Goal: Task Accomplishment & Management: Manage account settings

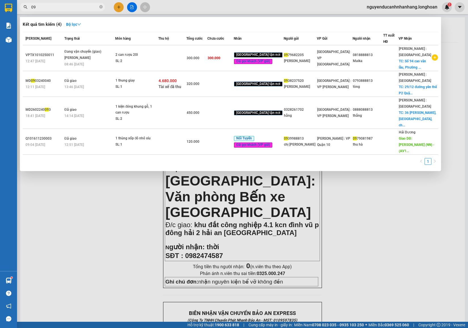
click at [65, 9] on input "09" at bounding box center [64, 7] width 67 height 6
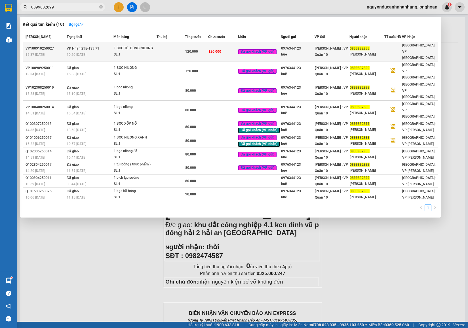
type input "0899832899"
click at [164, 49] on td at bounding box center [171, 52] width 29 height 20
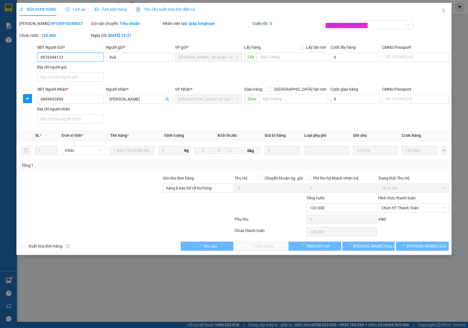
type input "0976344123"
type input "huệ"
type input "0899832899"
type input "[PERSON_NAME]"
type input "hàng k bao bể vỡ hư hỏng"
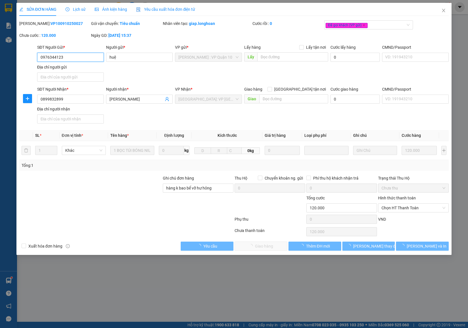
type input "0"
type input "120.000"
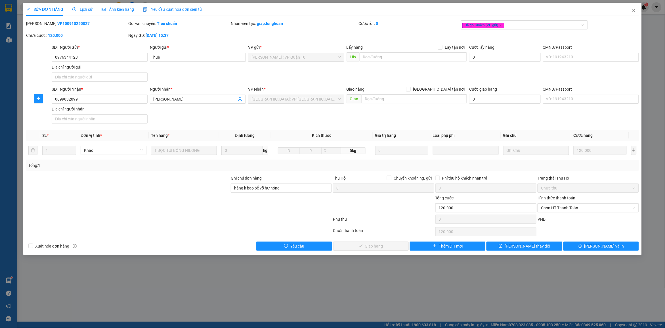
click at [226, 127] on div "Total Paid Fee 0 Total UnPaid Fee 120.000 Cash Collection Total Fee Mã ĐH: VP10…" at bounding box center [332, 135] width 612 height 231
click at [553, 212] on span "Chọn HT Thanh Toán" at bounding box center [588, 208] width 94 height 9
click at [551, 219] on div "Tại văn phòng" at bounding box center [588, 220] width 94 height 6
type input "0"
click at [363, 247] on span "[PERSON_NAME] và Giao hàng" at bounding box center [374, 246] width 54 height 6
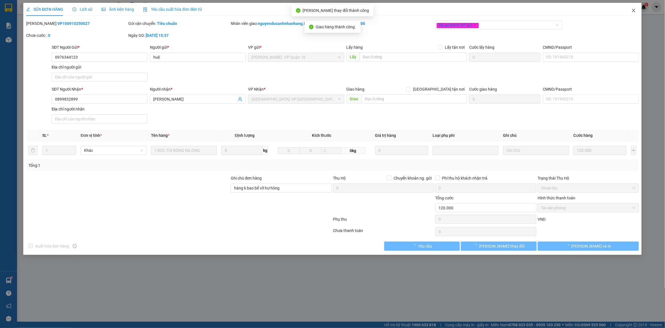
click at [634, 11] on icon "close" at bounding box center [633, 10] width 3 height 3
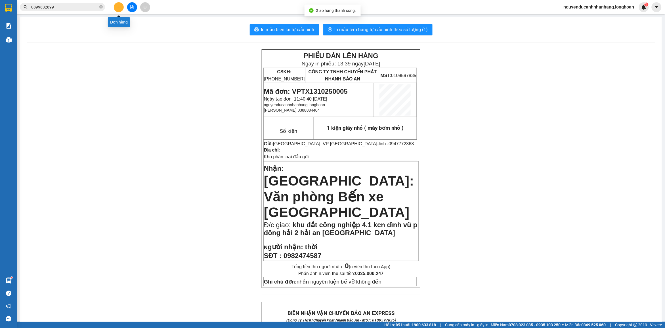
click at [122, 5] on button at bounding box center [119, 7] width 10 height 10
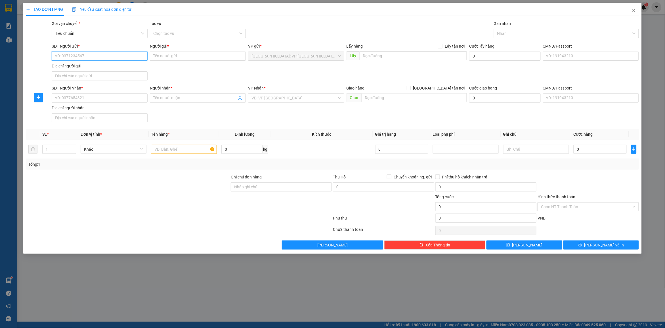
click at [82, 56] on input "SĐT Người Gửi *" at bounding box center [100, 56] width 96 height 9
click at [105, 77] on div "0984099195 - [PERSON_NAME]" at bounding box center [99, 77] width 89 height 6
type input "0984099195"
type input "[PERSON_NAME]"
type input "0984099195"
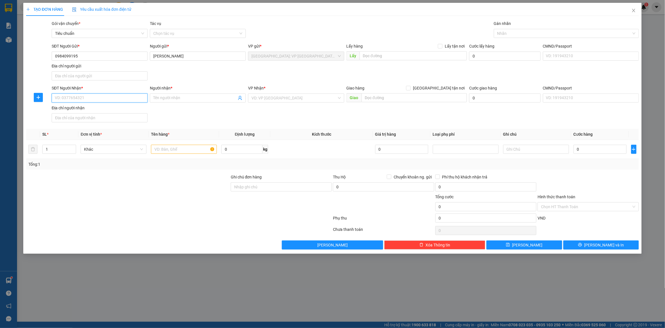
click at [109, 101] on input "SĐT Người Nhận *" at bounding box center [100, 98] width 96 height 9
click at [93, 135] on div "0915333622 - chị mai anh" at bounding box center [99, 137] width 89 height 6
type input "0915333622"
type input "chị mai anh"
checkbox input "true"
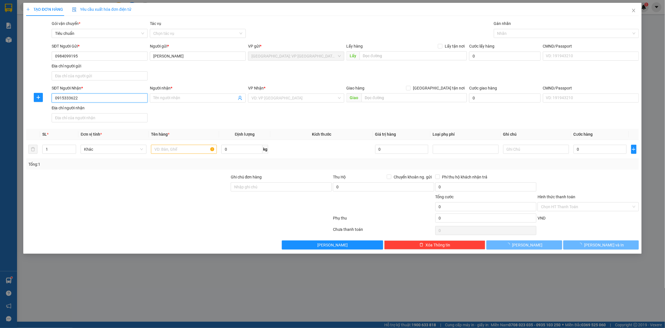
type input "[STREET_ADDRESS][PERSON_NAME]"
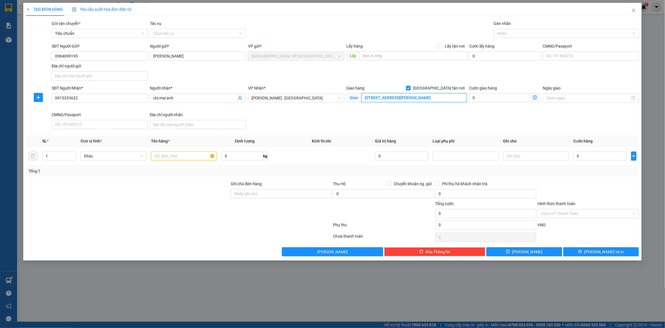
click at [375, 96] on input "[STREET_ADDRESS][PERSON_NAME]" at bounding box center [414, 97] width 106 height 9
click at [376, 98] on input "[STREET_ADDRESS][PERSON_NAME]" at bounding box center [414, 97] width 106 height 9
click at [433, 98] on input "[STREET_ADDRESS][PERSON_NAME]" at bounding box center [414, 97] width 106 height 9
click at [507, 36] on div at bounding box center [563, 33] width 136 height 7
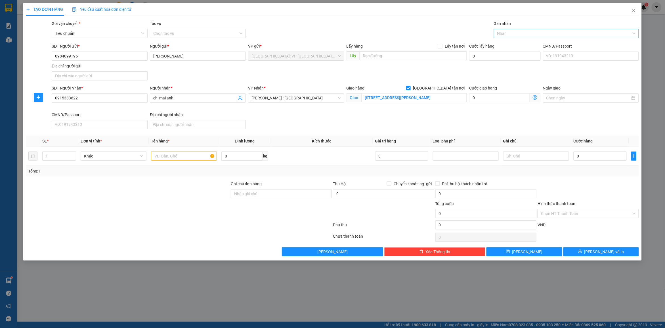
scroll to position [0, 0]
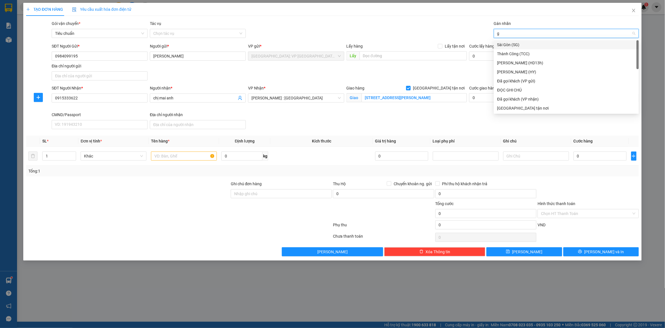
type input "gt"
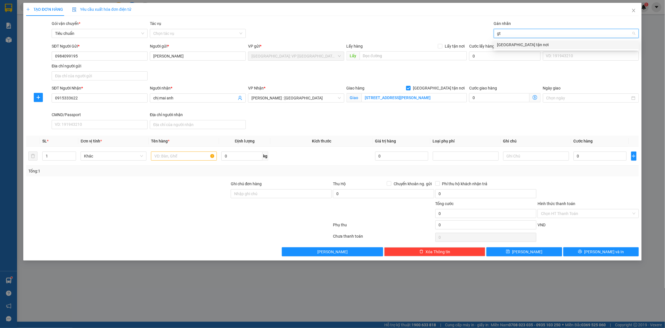
drag, startPoint x: 511, startPoint y: 43, endPoint x: 527, endPoint y: 40, distance: 16.4
click at [511, 43] on div "[GEOGRAPHIC_DATA] tận nơi" at bounding box center [566, 45] width 138 height 6
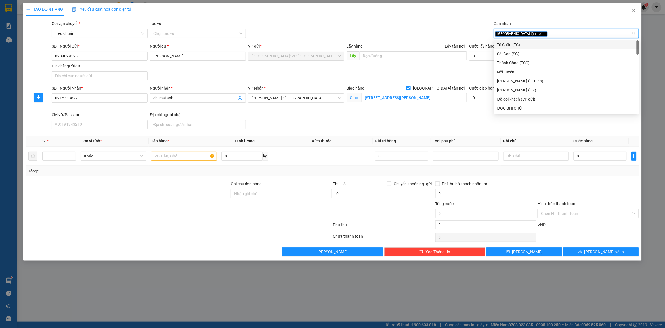
click at [538, 36] on div "[GEOGRAPHIC_DATA] tận nơi" at bounding box center [563, 33] width 136 height 7
type input "d"
type input "đã"
click at [523, 44] on div "Đã gọi khách (VP gửi)" at bounding box center [566, 45] width 138 height 6
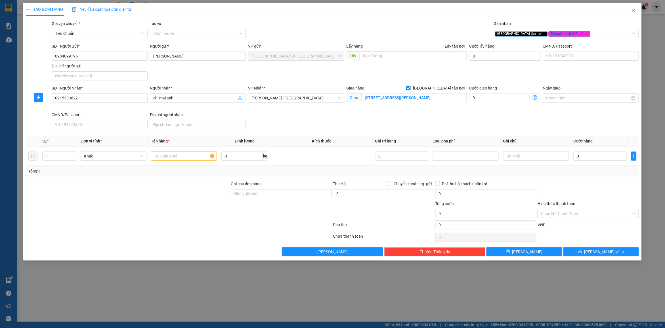
click at [428, 26] on div "Gói vận chuyển * Tiêu chuẩn Tác vụ Chọn tác vụ Gán nhãn Giao tận nơi Đã gọi k…" at bounding box center [344, 30] width 589 height 20
click at [173, 155] on input "text" at bounding box center [184, 156] width 66 height 9
type input "2 kiện giấy bọc pe"
click at [64, 161] on div "1" at bounding box center [59, 156] width 34 height 9
click at [62, 159] on input "1" at bounding box center [59, 156] width 33 height 9
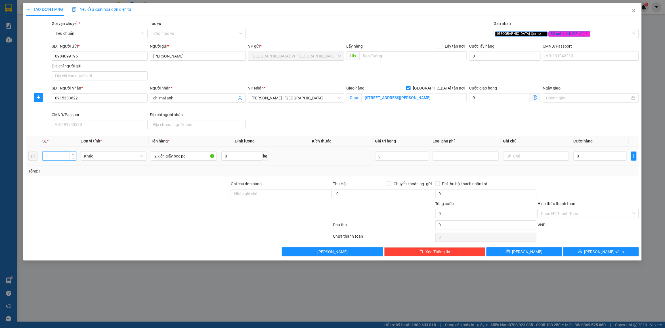
click at [62, 159] on input "1" at bounding box center [59, 156] width 33 height 9
type input "2"
click at [202, 156] on input "2 kiện giấy bọc pe" at bounding box center [184, 156] width 66 height 9
type input "2 kiện giấy bọc pe ( thuốc)"
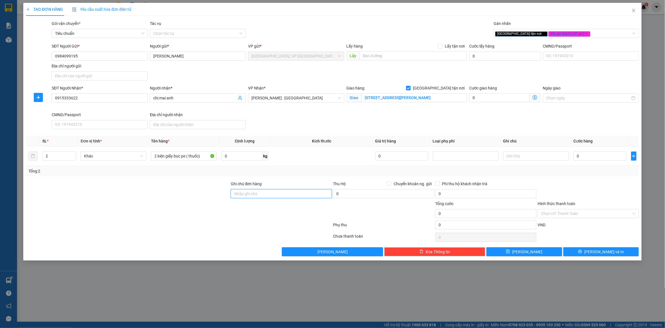
click at [263, 198] on input "Ghi chú đơn hàng" at bounding box center [281, 193] width 101 height 9
type input "nhận nguyên kiện bể vỡ không đền"
drag, startPoint x: 292, startPoint y: 172, endPoint x: 532, endPoint y: 172, distance: 240.0
click at [294, 172] on div "Tổng: 2" at bounding box center [332, 171] width 608 height 6
drag, startPoint x: 603, startPoint y: 171, endPoint x: 592, endPoint y: 153, distance: 21.3
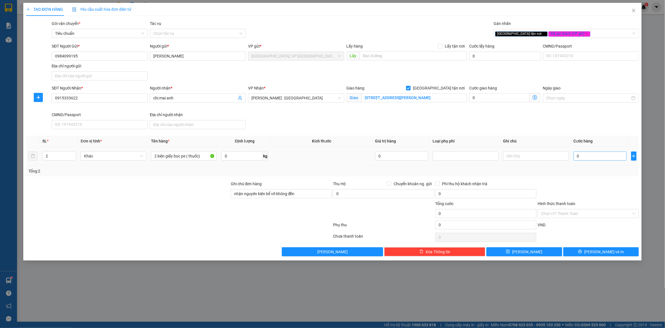
click at [602, 169] on div "Tổng: 2" at bounding box center [332, 171] width 608 height 6
click at [590, 152] on input "0" at bounding box center [599, 156] width 53 height 9
type input "1"
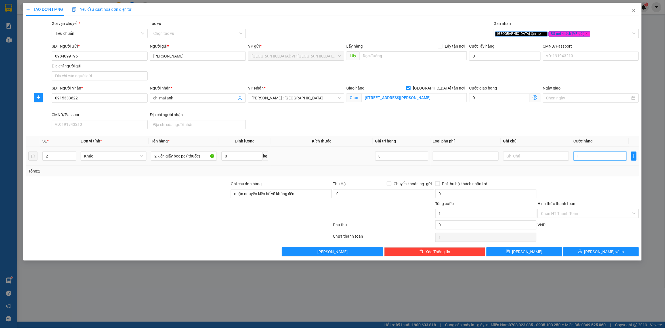
type input "17"
type input "170"
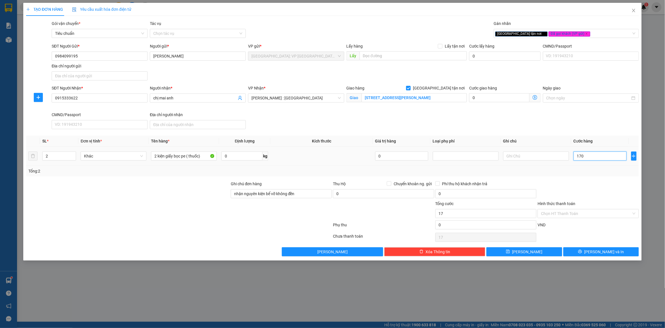
type input "170"
click at [559, 212] on input "Hình thức thanh toán" at bounding box center [586, 214] width 90 height 9
type input "170.000"
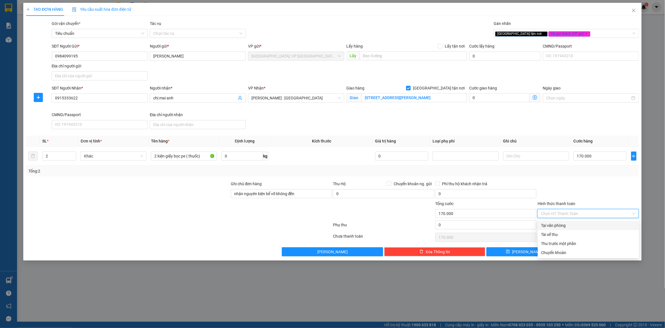
click at [559, 224] on div "Tại văn phòng" at bounding box center [588, 226] width 94 height 6
type input "0"
click at [567, 192] on div at bounding box center [588, 191] width 102 height 20
drag, startPoint x: 578, startPoint y: 254, endPoint x: 462, endPoint y: 187, distance: 133.8
click at [577, 254] on button "[PERSON_NAME] và In" at bounding box center [600, 252] width 75 height 9
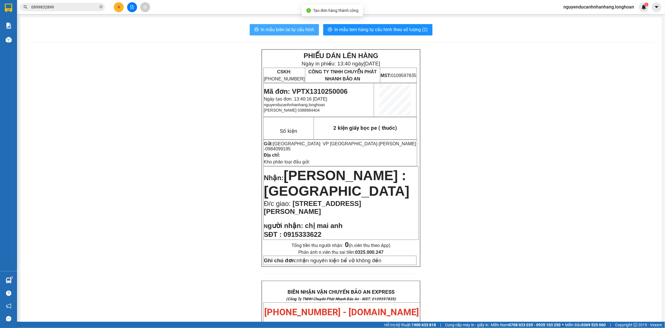
click at [280, 27] on span "In mẫu biên lai tự cấu hình" at bounding box center [287, 29] width 53 height 7
click at [298, 31] on span "In mẫu biên lai tự cấu hình" at bounding box center [287, 29] width 53 height 7
click at [366, 26] on span "In mẫu tem hàng tự cấu hình theo số lượng (2)" at bounding box center [380, 29] width 93 height 7
click at [121, 10] on button at bounding box center [119, 7] width 10 height 10
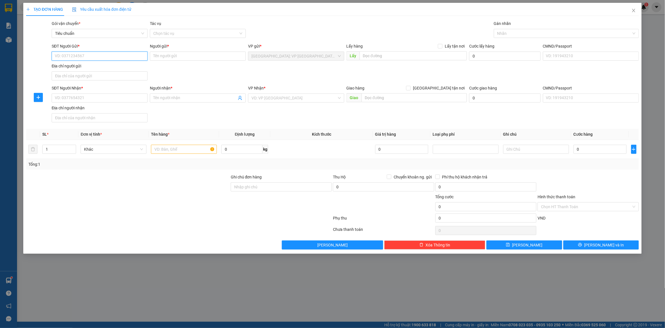
click at [116, 57] on input "SĐT Người Gửi *" at bounding box center [100, 56] width 96 height 9
type input "0948555101"
drag, startPoint x: 89, startPoint y: 66, endPoint x: 103, endPoint y: 81, distance: 20.3
click at [89, 67] on div "0948555101 - [PERSON_NAME]" at bounding box center [99, 68] width 89 height 6
type input "khánh"
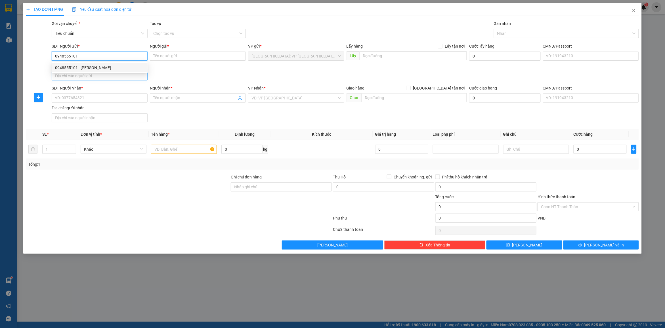
type input "[STREET_ADDRESS]"
checkbox input "true"
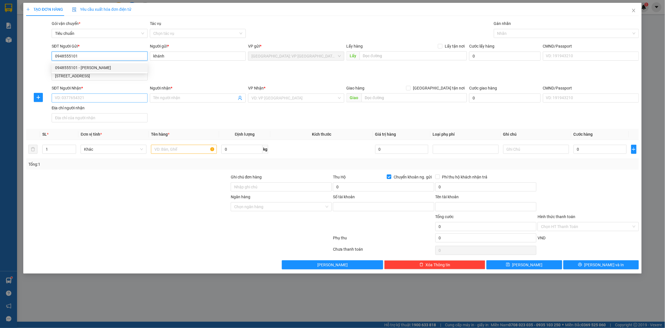
type input "02955507801"
type input "[PERSON_NAME]"
type input "0948555101"
click at [87, 101] on input "SĐT Người Nhận *" at bounding box center [100, 98] width 96 height 9
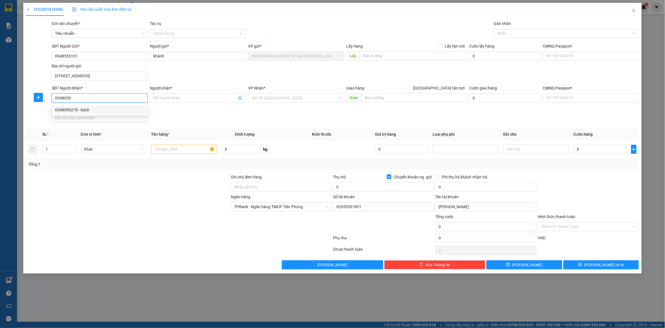
click at [142, 112] on div "0348050278 - bách" at bounding box center [99, 110] width 89 height 6
type input "0348050278"
type input "bách"
checkbox input "true"
type input "giặt là , 14 [PERSON_NAME] tự , phủ lý , [GEOGRAPHIC_DATA]"
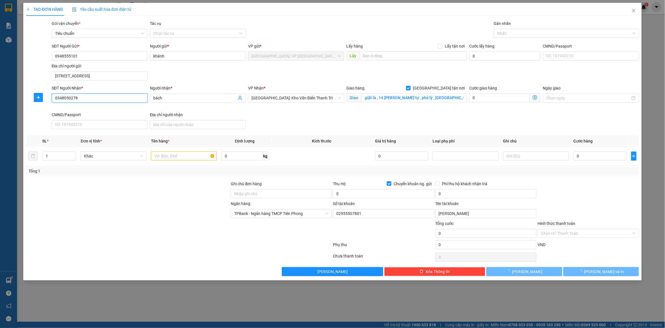
type input "98966903333"
type input "[PERSON_NAME] SON"
click at [507, 36] on div at bounding box center [563, 33] width 136 height 7
type input "0348050278"
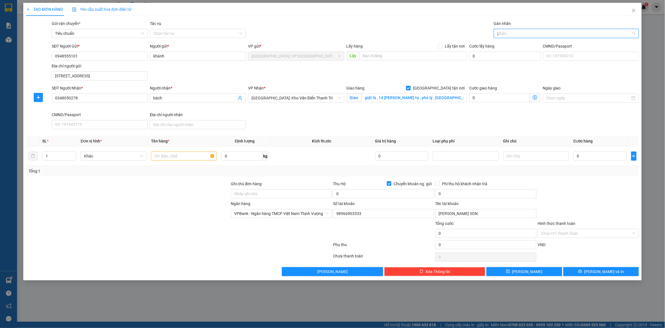
type input "gt"
drag, startPoint x: 510, startPoint y: 41, endPoint x: 534, endPoint y: 32, distance: 26.0
click at [511, 42] on div "[GEOGRAPHIC_DATA] tận nơi" at bounding box center [566, 45] width 138 height 6
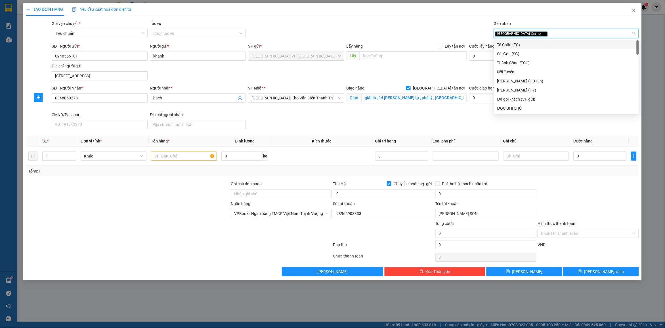
click at [534, 32] on div "[GEOGRAPHIC_DATA] tận nơi" at bounding box center [563, 33] width 136 height 7
type input "d"
type input "đã"
drag, startPoint x: 522, startPoint y: 46, endPoint x: 410, endPoint y: 26, distance: 113.3
click at [517, 45] on div "Đã gọi khách (VP gửi)" at bounding box center [566, 45] width 138 height 6
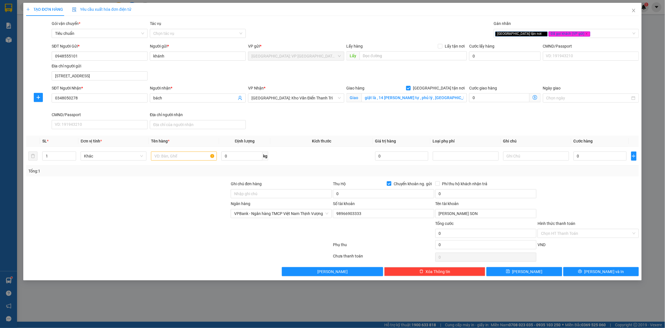
click at [410, 26] on div "Gói vận chuyển * Tiêu chuẩn Tác vụ Chọn tác vụ Gán nhãn Giao tận nơi Đã gọi k…" at bounding box center [344, 30] width 589 height 20
click at [155, 156] on input "text" at bounding box center [184, 156] width 66 height 9
type input "1 kiện nilon đen nhỏ"
click at [399, 186] on span "Chuyển khoản ng. gửi" at bounding box center [412, 184] width 43 height 6
click at [391, 186] on input "Chuyển khoản ng. gửi" at bounding box center [389, 184] width 4 height 4
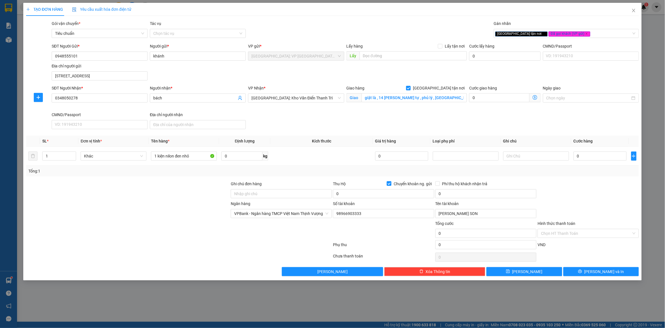
checkbox input "false"
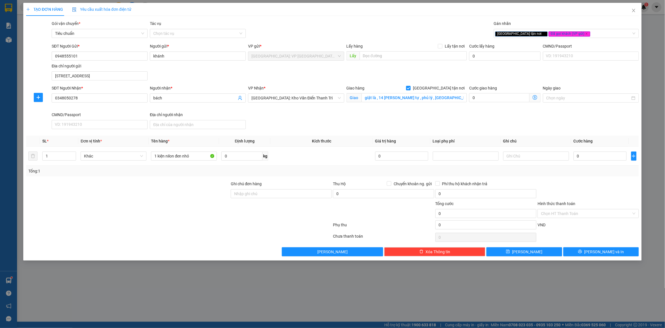
click at [438, 176] on div "Transit Pickup Surcharge Ids Transit Deliver Surcharge Ids Transit Deliver Surc…" at bounding box center [332, 138] width 612 height 236
click at [598, 159] on input "0" at bounding box center [599, 156] width 53 height 9
click at [592, 188] on div at bounding box center [588, 191] width 102 height 20
click at [592, 155] on input "0" at bounding box center [599, 156] width 53 height 9
type input "6"
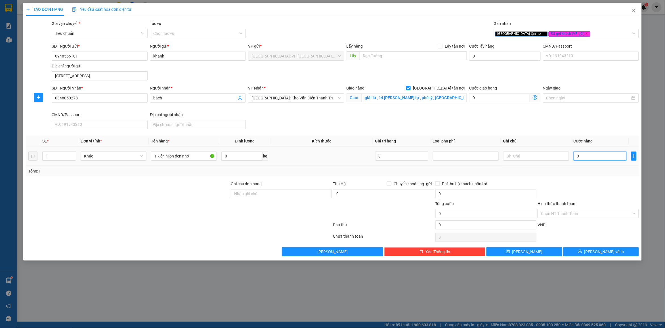
type input "6"
type input "65"
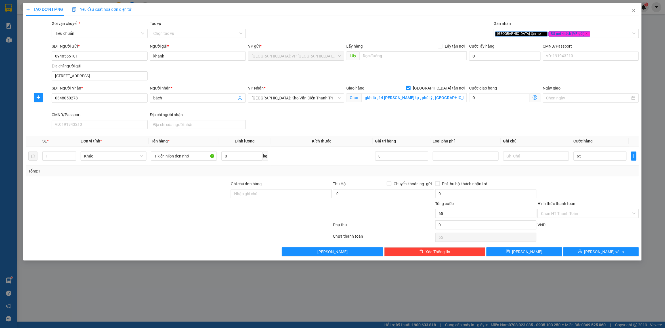
type input "65.000"
drag, startPoint x: 590, startPoint y: 179, endPoint x: 452, endPoint y: 182, distance: 138.5
click at [589, 179] on div "Transit Pickup Surcharge Ids Transit Deliver Surcharge Ids Transit Deliver Surc…" at bounding box center [332, 138] width 612 height 236
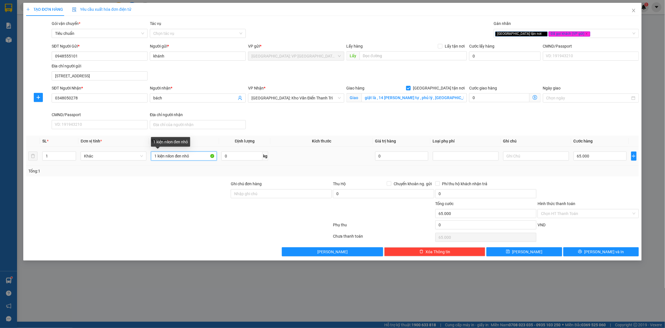
click at [192, 154] on input "1 kiện nilon đen nhỏ" at bounding box center [184, 156] width 66 height 9
type input "1 kiện nilon đen nhỏ ( máy ảnh )"
click at [572, 218] on input "Hình thức thanh toán" at bounding box center [586, 214] width 90 height 9
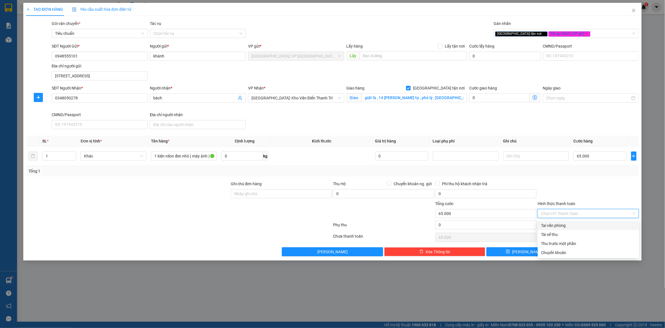
click at [570, 224] on div "Tại văn phòng" at bounding box center [588, 226] width 94 height 6
type input "0"
click at [579, 198] on div at bounding box center [588, 191] width 102 height 20
click at [591, 250] on button "[PERSON_NAME] và In" at bounding box center [600, 252] width 75 height 9
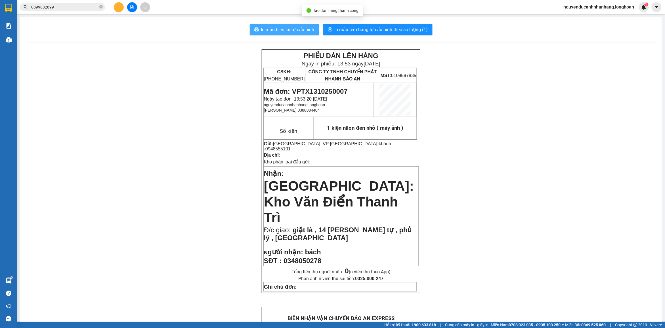
click at [290, 33] on span "In mẫu biên lai tự cấu hình" at bounding box center [287, 29] width 53 height 7
click at [338, 33] on span "In mẫu tem hàng tự cấu hình theo số lượng (1)" at bounding box center [380, 29] width 93 height 7
click at [119, 6] on icon "plus" at bounding box center [119, 7] width 4 height 4
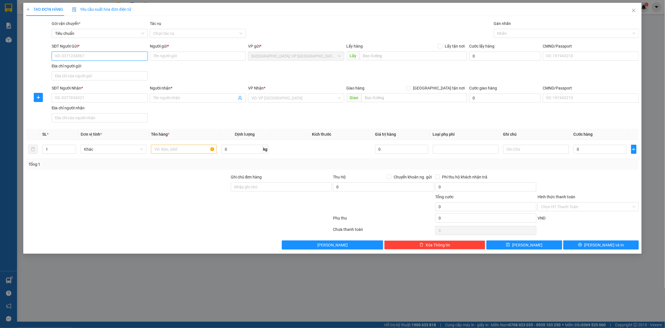
click at [119, 55] on input "SĐT Người Gửi *" at bounding box center [100, 56] width 96 height 9
type input "0973083666"
click at [87, 68] on div "0973083666 - MR [PERSON_NAME]" at bounding box center [99, 68] width 89 height 6
type input "MR [PERSON_NAME]"
type input "77 bui xương trạch khương đình hn"
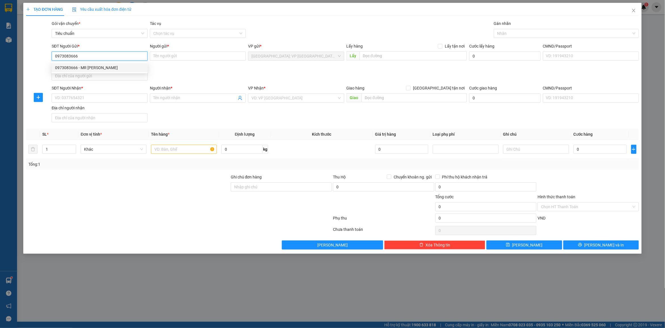
checkbox input "true"
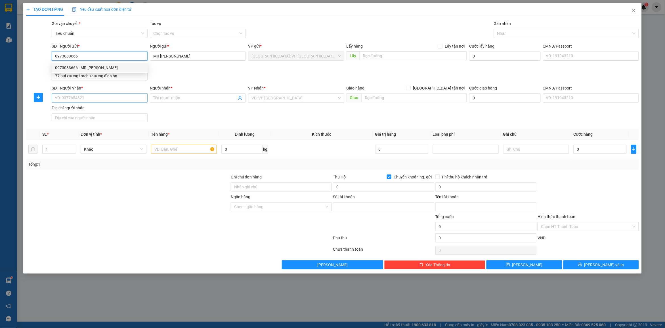
type input "19034724028015"
type input "vi van [PERSON_NAME]"
type input "0973083666"
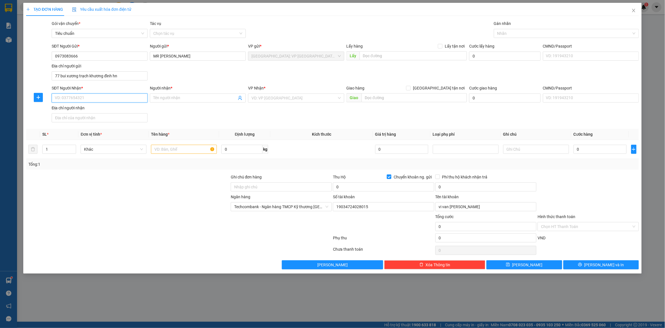
click at [78, 97] on input "SĐT Người Nhận *" at bounding box center [100, 98] width 96 height 9
type input "0907502303"
click at [179, 101] on input "Người nhận *" at bounding box center [194, 98] width 83 height 6
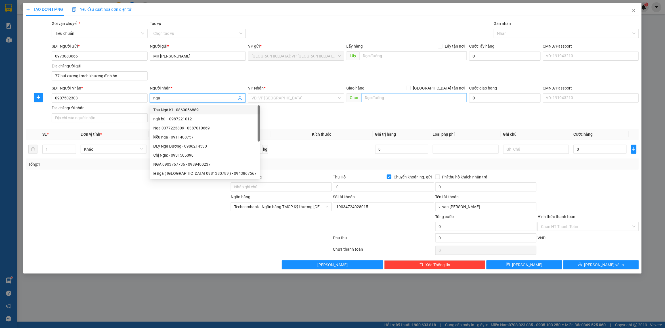
type input "nga"
click at [388, 95] on input "text" at bounding box center [414, 97] width 106 height 9
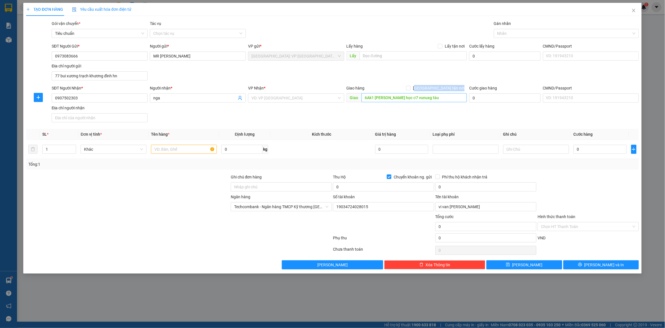
drag, startPoint x: 446, startPoint y: 93, endPoint x: 443, endPoint y: 101, distance: 9.1
click at [410, 96] on div "Giao hàng [GEOGRAPHIC_DATA] tận nơi Giao 6Ak1 [PERSON_NAME] học ơ7 vunuxg tàu" at bounding box center [406, 95] width 121 height 20
click at [438, 100] on input "6Ak1 [PERSON_NAME] học ơ7 vunuxg tàu" at bounding box center [414, 97] width 106 height 9
drag, startPoint x: 443, startPoint y: 100, endPoint x: 405, endPoint y: 98, distance: 38.3
click at [405, 98] on input "6Ak1 [PERSON_NAME] học ơ7 vunuxg tàu" at bounding box center [414, 97] width 106 height 9
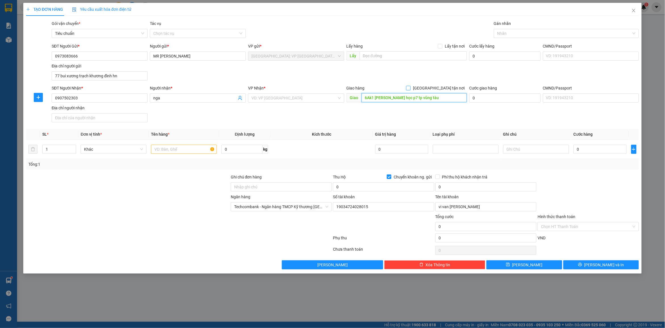
type input "6Ak1 [PERSON_NAME] học p7 tp vũng tàu"
click at [410, 90] on span at bounding box center [408, 88] width 5 height 5
click at [410, 90] on input "[GEOGRAPHIC_DATA] tận nơi" at bounding box center [408, 88] width 4 height 4
checkbox input "true"
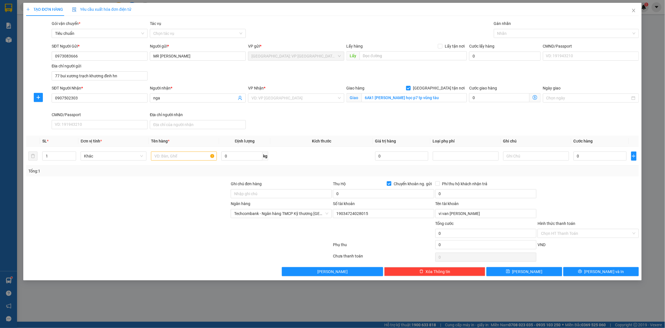
click at [348, 63] on div "SĐT Người Gửi * 0973083666 Người gửi * MR [PERSON_NAME] VP gửi * [GEOGRAPHIC_DA…" at bounding box center [344, 63] width 589 height 40
click at [287, 98] on input "search" at bounding box center [293, 98] width 85 height 9
type input "12"
drag, startPoint x: 295, startPoint y: 118, endPoint x: 401, endPoint y: 108, distance: 106.9
click at [296, 118] on div "[PERSON_NAME] : [GEOGRAPHIC_DATA]" at bounding box center [296, 119] width 89 height 6
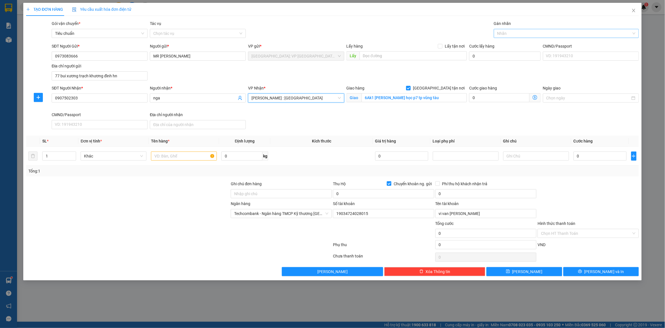
click at [513, 31] on div at bounding box center [563, 33] width 136 height 7
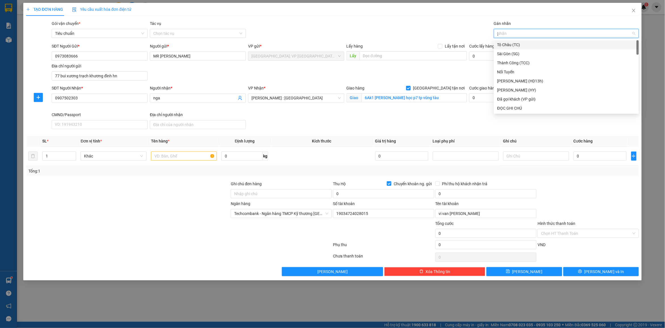
type input "gt"
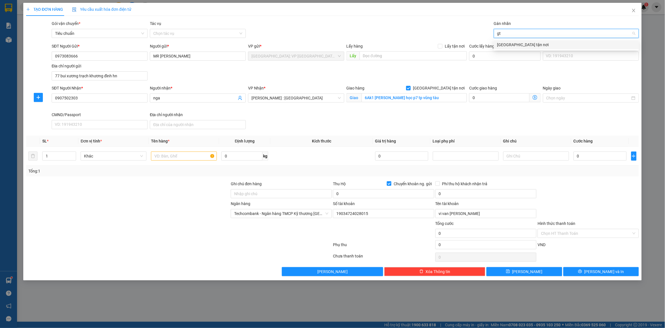
click at [520, 47] on div "[GEOGRAPHIC_DATA] tận nơi" at bounding box center [566, 45] width 138 height 6
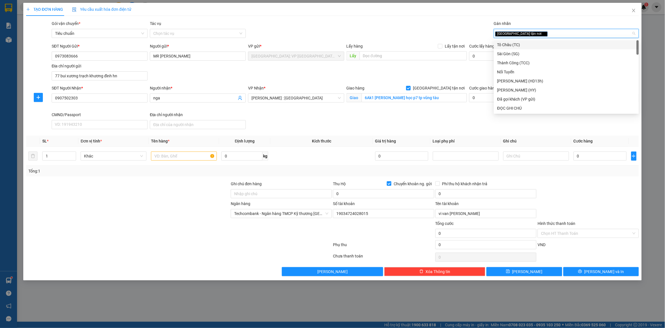
click at [535, 36] on div "[GEOGRAPHIC_DATA] tận nơi" at bounding box center [563, 33] width 136 height 7
type input "d"
type input "đã"
drag, startPoint x: 528, startPoint y: 46, endPoint x: 431, endPoint y: 33, distance: 97.3
click at [527, 46] on div "Đã gọi khách (VP gửi)" at bounding box center [566, 45] width 138 height 6
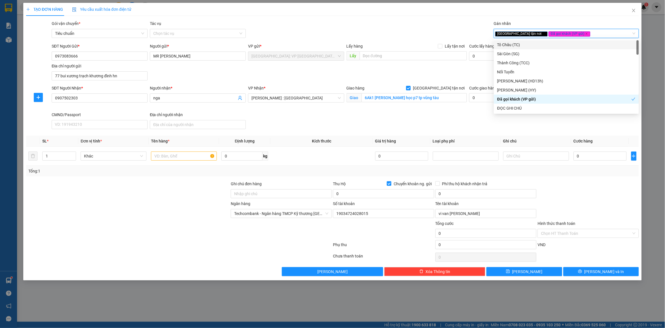
click at [420, 30] on div "Gói vận chuyển * Tiêu chuẩn Tác vụ Chọn tác vụ Gán nhãn Giao tận nơi, Đã gọi …" at bounding box center [344, 30] width 589 height 20
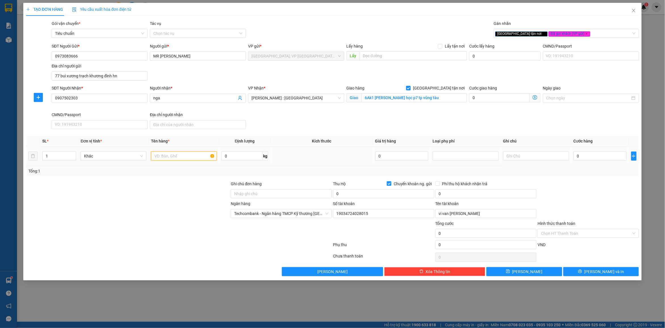
click at [169, 156] on input "text" at bounding box center [184, 156] width 66 height 9
type input "1 kiện giấy bọc xốp nổ ( nồi)"
drag, startPoint x: 270, startPoint y: 197, endPoint x: 276, endPoint y: 199, distance: 6.4
click at [270, 197] on input "Ghi chú đơn hàng" at bounding box center [281, 193] width 101 height 9
type input "nhận nguyên kiện bể vỡ không đền"
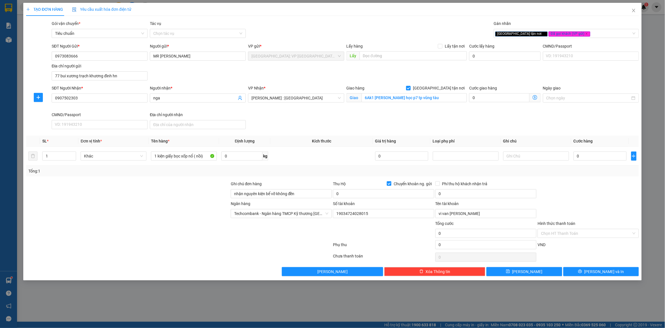
click at [315, 168] on div "Tổng: 1" at bounding box center [332, 171] width 612 height 11
click at [386, 189] on div "Thu Hộ Chuyển khoản ng. gửi" at bounding box center [383, 185] width 101 height 9
drag, startPoint x: 372, startPoint y: 197, endPoint x: 361, endPoint y: 189, distance: 13.7
click at [370, 197] on input "0" at bounding box center [383, 193] width 101 height 9
type input "5.228.000"
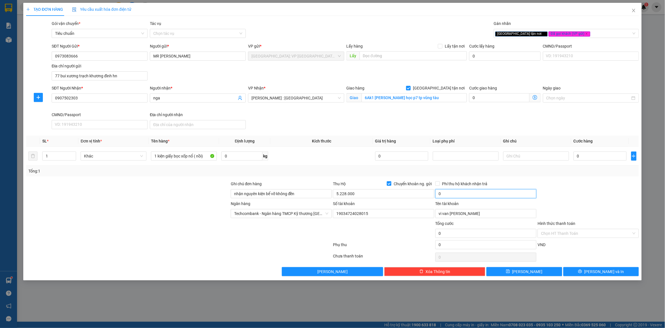
click at [452, 198] on input "0" at bounding box center [485, 193] width 101 height 9
type input "25.000"
click at [552, 183] on div at bounding box center [588, 191] width 102 height 20
click at [598, 160] on input "0" at bounding box center [599, 156] width 53 height 9
click at [365, 194] on input "5.228.000" at bounding box center [383, 193] width 101 height 9
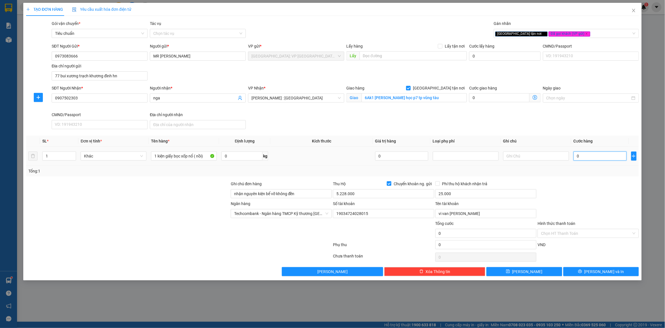
drag, startPoint x: 596, startPoint y: 159, endPoint x: 599, endPoint y: 162, distance: 4.4
click at [596, 159] on input "0" at bounding box center [599, 156] width 53 height 9
type input "3"
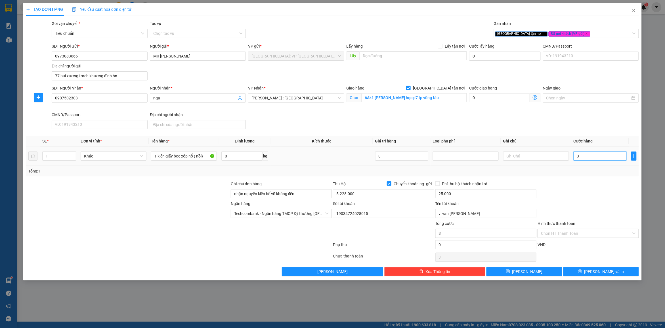
type input "35"
type input "350"
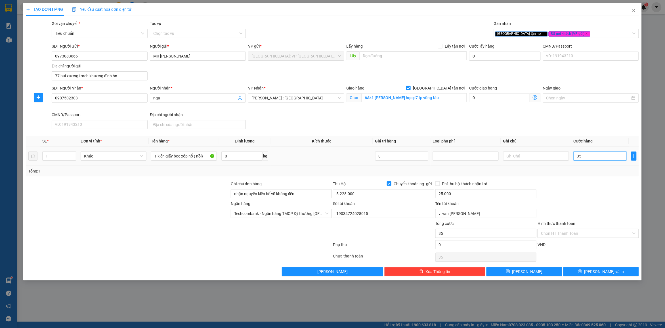
type input "350"
type input "3.500"
type input "35.000"
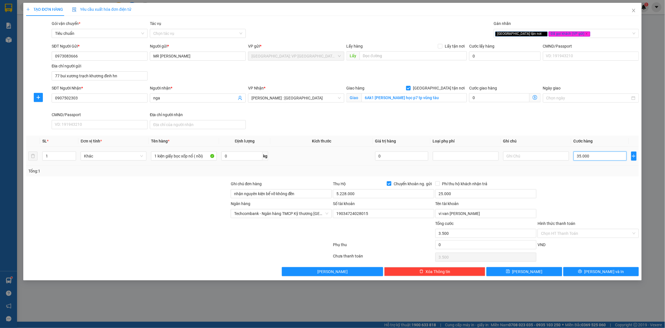
type input "35.000"
type input "350.000"
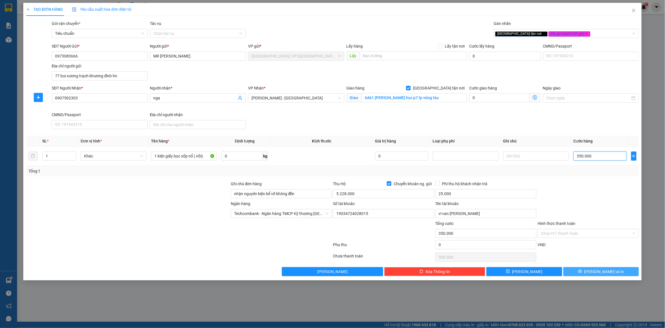
type input "350.000"
click at [582, 275] on button "[PERSON_NAME] và In" at bounding box center [600, 272] width 75 height 9
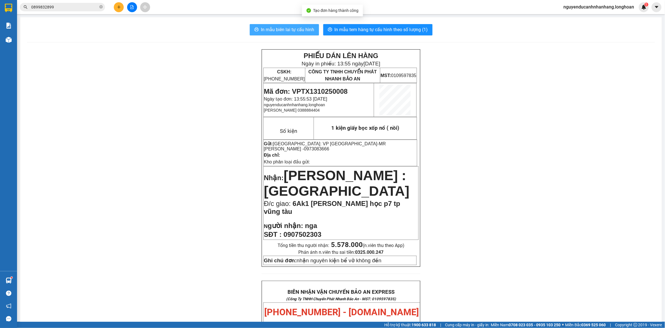
click at [294, 32] on span "In mẫu biên lai tự cấu hình" at bounding box center [287, 29] width 53 height 7
click at [384, 28] on span "In mẫu tem hàng tự cấu hình theo số lượng (1)" at bounding box center [380, 29] width 93 height 7
click at [304, 89] on span "Mã đơn: VPTX1310250008" at bounding box center [306, 92] width 84 height 8
copy span "VPTX1310250008"
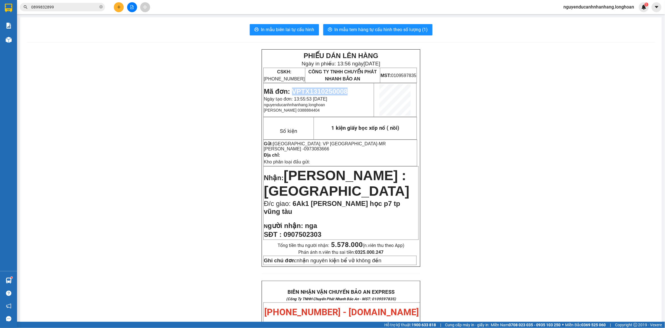
click at [58, 7] on input "0899832899" at bounding box center [64, 7] width 67 height 6
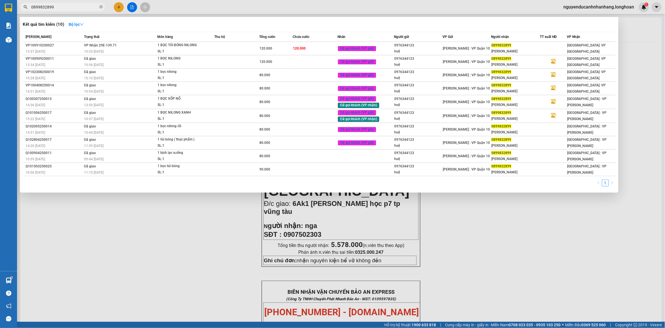
click at [58, 7] on input "0899832899" at bounding box center [64, 7] width 67 height 6
paste input "VPTX1310250008"
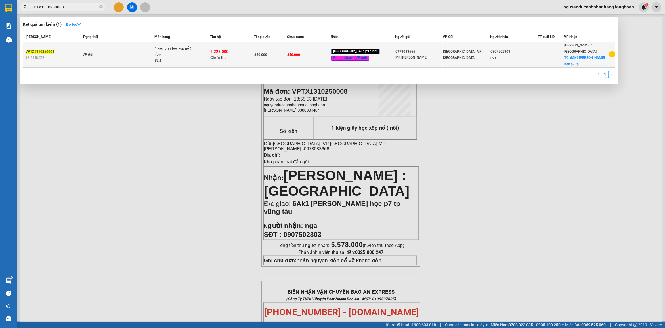
type input "VPTX1310250008"
click at [120, 50] on td "VP Gửi" at bounding box center [117, 55] width 73 height 26
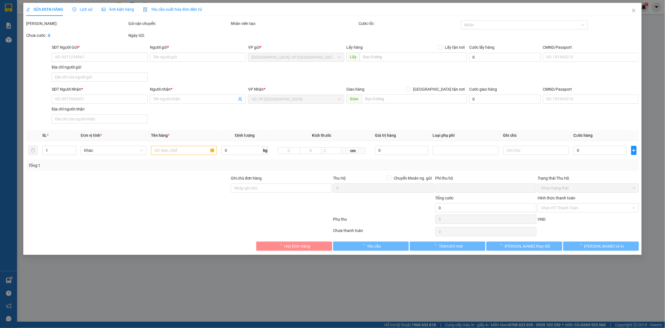
type input "0973083666"
type input "MR [PERSON_NAME]"
type input "77 bui xương trạch khương đình hn"
type input "0907502303"
type input "nga"
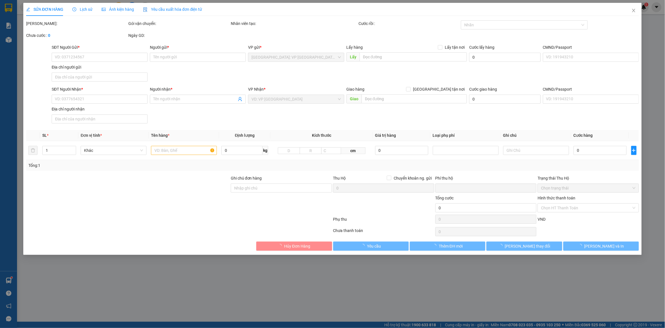
checkbox input "true"
type input "6Ak1 [PERSON_NAME] học p7 tp vũng tàu"
type input "nhận nguyên kiện bể vỡ không đền"
type input "350.000"
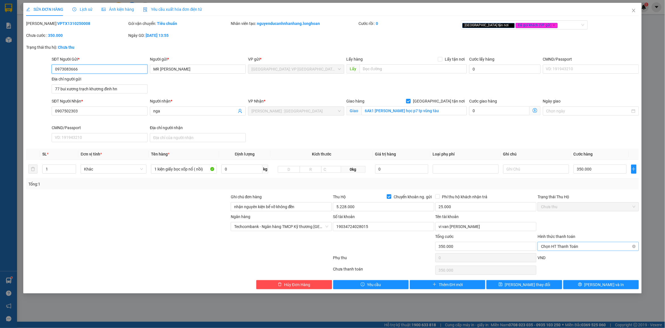
click at [564, 246] on span "Chọn HT Thanh Toán" at bounding box center [588, 247] width 94 height 9
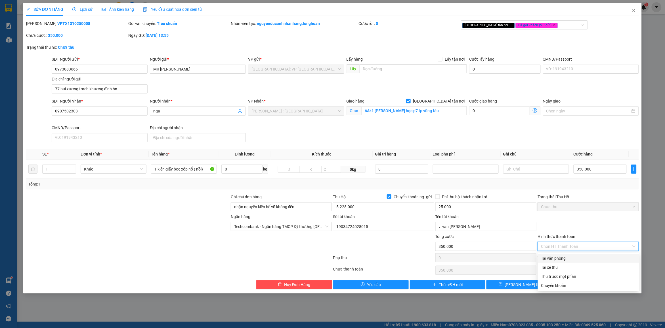
drag, startPoint x: 562, startPoint y: 258, endPoint x: 570, endPoint y: 240, distance: 19.7
click at [562, 258] on div "Tại văn phòng" at bounding box center [588, 259] width 94 height 6
type input "0"
click at [589, 288] on button "[PERSON_NAME] và In" at bounding box center [600, 285] width 75 height 9
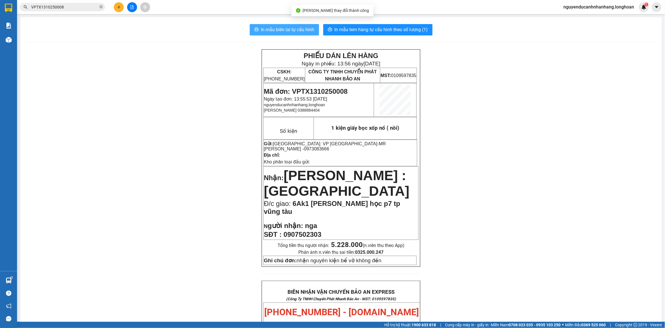
click at [303, 26] on span "In mẫu biên lai tự cấu hình" at bounding box center [287, 29] width 53 height 7
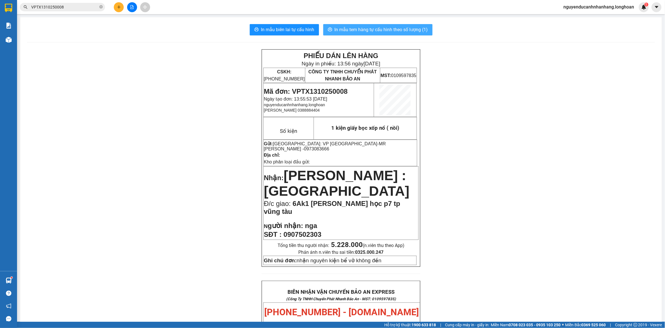
click at [348, 29] on span "In mẫu tem hàng tự cấu hình theo số lượng (1)" at bounding box center [380, 29] width 93 height 7
click at [72, 9] on input "VPTX1310250008" at bounding box center [64, 7] width 67 height 6
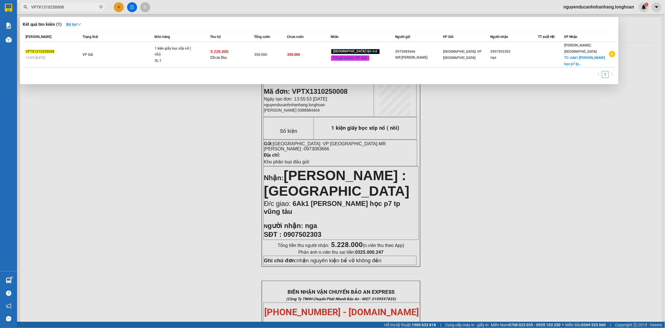
click at [72, 9] on input "VPTX1310250008" at bounding box center [64, 7] width 67 height 6
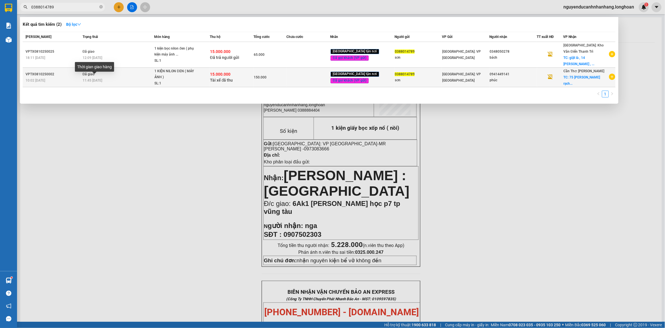
type input "0388014789"
click at [101, 81] on div "11:45 [DATE]" at bounding box center [118, 80] width 71 height 6
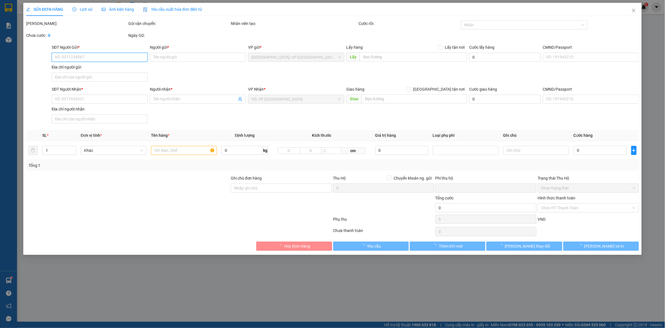
type input "0388014789"
type input "sơn"
type input "0941449141"
type input "phúc"
checkbox input "true"
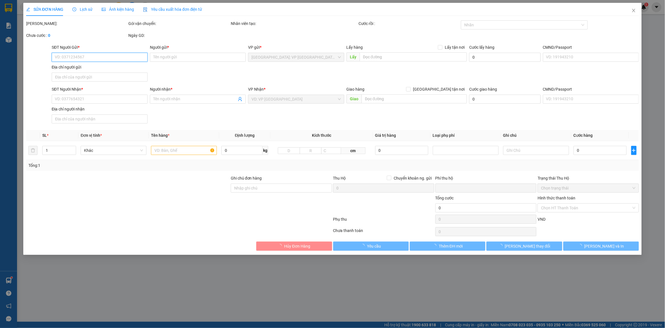
type input "75 [PERSON_NAME] rạch sỏi rạch giá [GEOGRAPHIC_DATA]"
type input "nhận nguyên kiện bể vỡ không đền"
checkbox input "true"
type input "15.000.000"
type input "35.000"
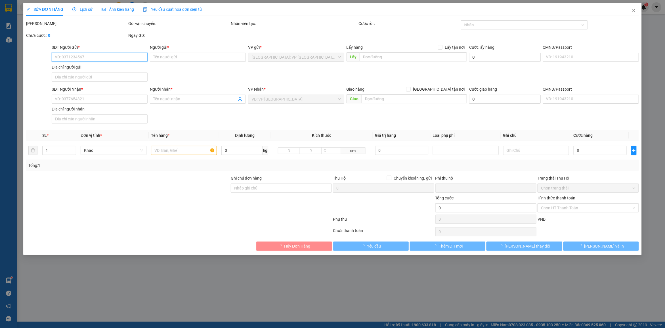
type input "150.000"
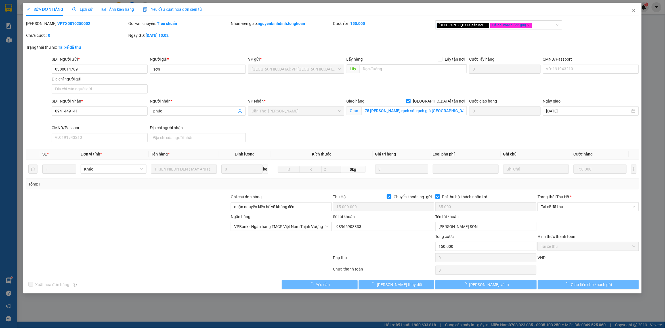
click at [81, 9] on span "Lịch sử" at bounding box center [82, 9] width 20 height 5
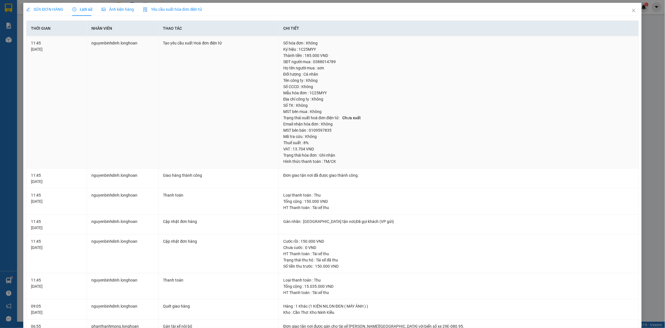
click at [56, 59] on td "11:45 [DATE]" at bounding box center [56, 102] width 60 height 132
click at [631, 11] on icon "close" at bounding box center [633, 10] width 5 height 5
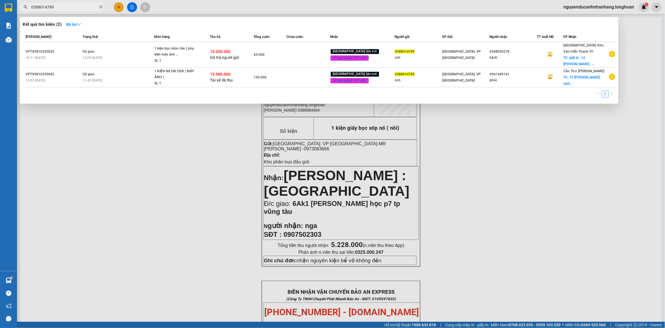
click at [70, 9] on input "0388014789" at bounding box center [64, 7] width 67 height 6
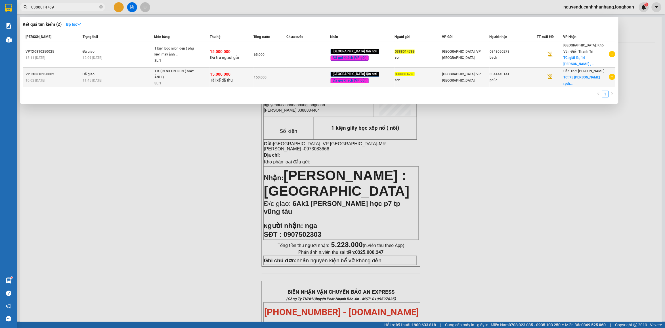
click at [585, 77] on span "TC: 75 [PERSON_NAME] rạch..." at bounding box center [581, 80] width 37 height 10
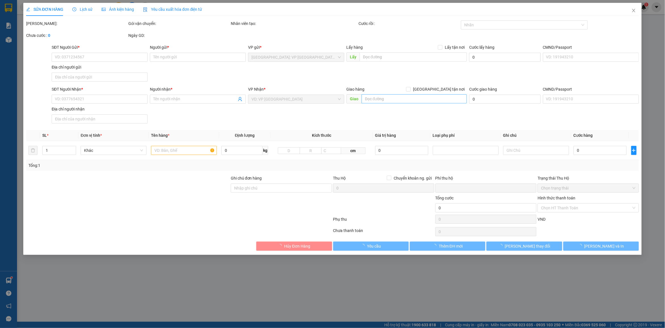
type input "0388014789"
type input "sơn"
type input "0941449141"
type input "phúc"
checkbox input "true"
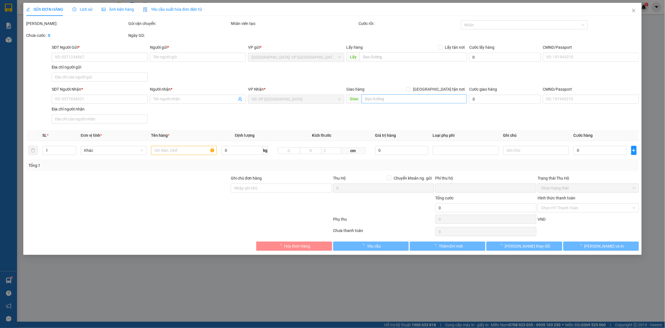
type input "75 [PERSON_NAME] rạch sỏi rạch giá [GEOGRAPHIC_DATA]"
type input "nhận nguyên kiện bể vỡ không đền"
checkbox input "true"
type input "15.000.000"
type input "35.000"
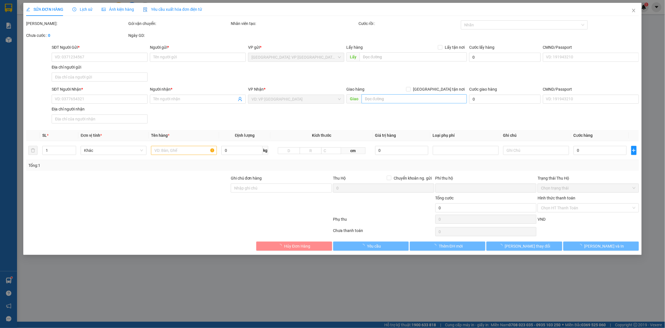
type input "150.000"
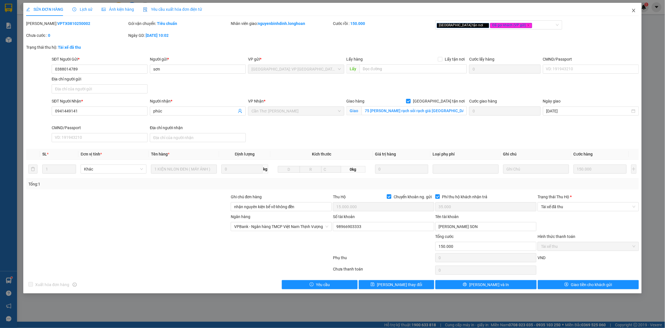
click at [634, 11] on icon "close" at bounding box center [633, 10] width 3 height 3
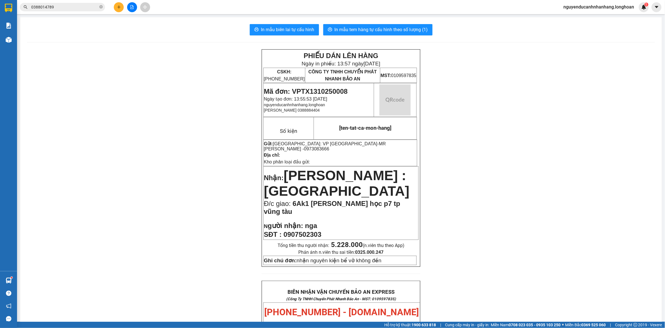
click at [73, 5] on input "0388014789" at bounding box center [64, 7] width 67 height 6
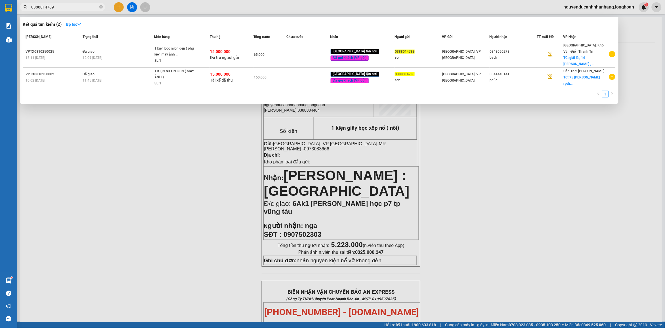
click at [174, 117] on div at bounding box center [332, 164] width 665 height 328
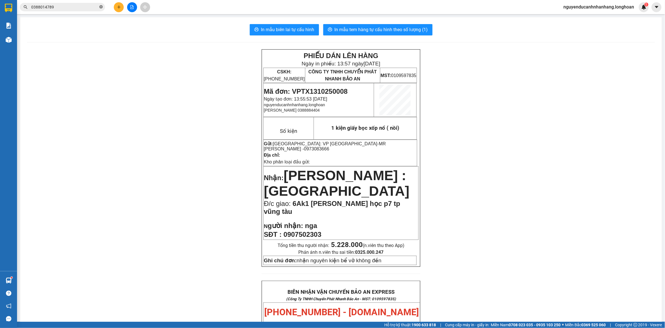
click at [102, 9] on icon "close-circle" at bounding box center [100, 6] width 3 height 3
click at [89, 6] on input "text" at bounding box center [64, 7] width 67 height 6
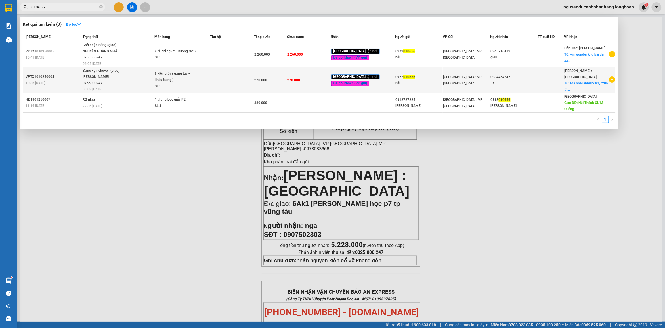
type input "010656"
click at [189, 79] on div "3 kiện giấy ( gang tay + khẩu trang )" at bounding box center [176, 77] width 43 height 12
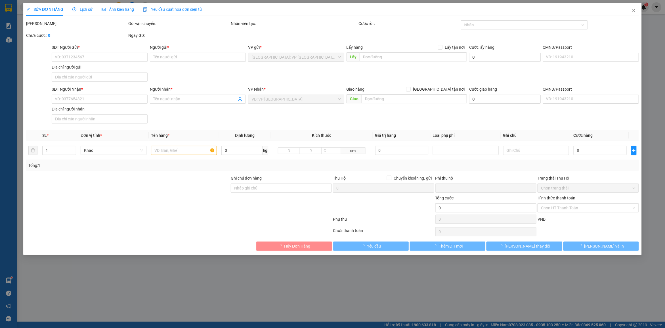
type input "0972010656"
type input "hải"
type input "0934454247"
type input "tư"
checkbox input "true"
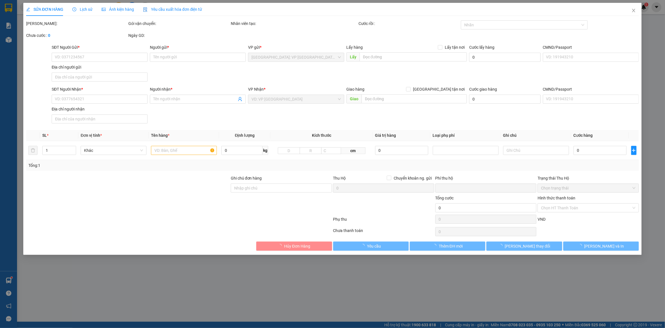
type input "toà nhà lanmark 81,720a [GEOGRAPHIC_DATA],p22,[GEOGRAPHIC_DATA],[GEOGRAPHIC_DAT…"
type input "nhận nguyên kiện bể vỡ không đền"
type input "0"
type input "270.000"
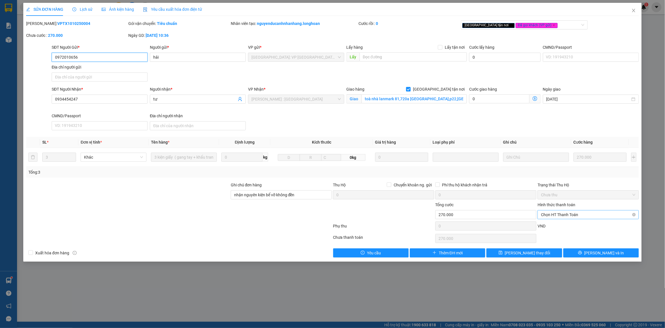
click at [572, 213] on span "Chọn HT Thanh Toán" at bounding box center [588, 215] width 94 height 9
click at [558, 235] on div "Chuyển khoản" at bounding box center [588, 236] width 94 height 6
type input "0"
click at [544, 254] on button "[PERSON_NAME] thay đổi" at bounding box center [523, 253] width 75 height 9
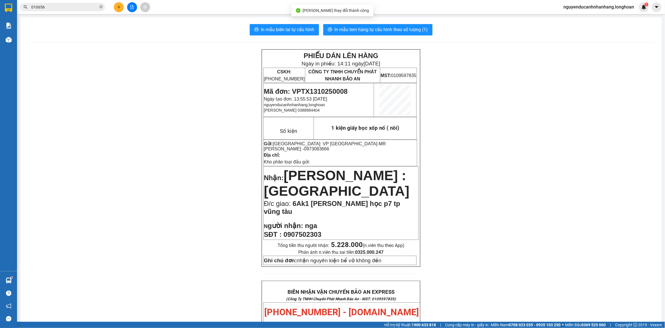
click at [89, 7] on input "010656" at bounding box center [64, 7] width 67 height 6
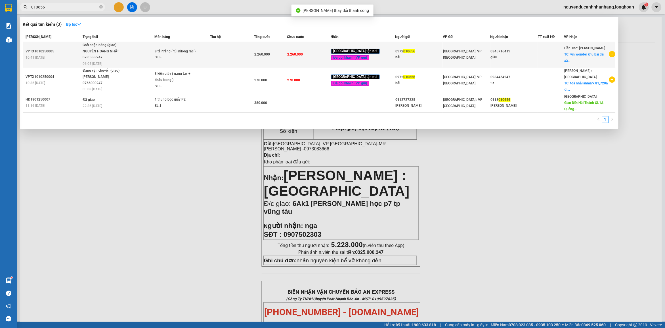
click at [163, 55] on div "SL: 8" at bounding box center [176, 57] width 43 height 6
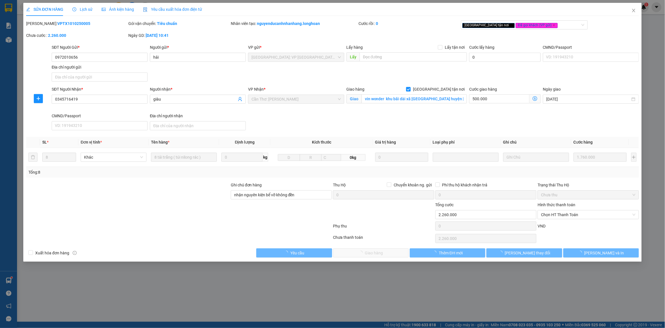
type input "0972010656"
type input "hải"
type input "0345716419"
type input "giàu"
checkbox input "true"
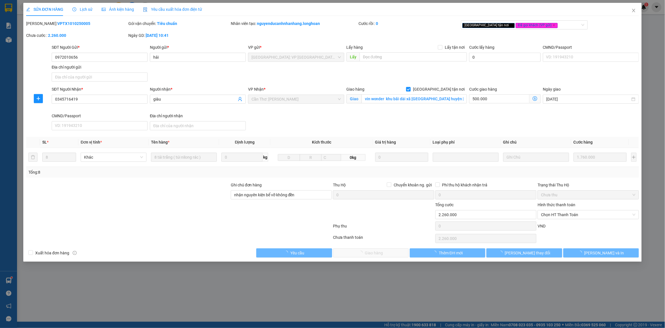
type input "vin wonder khu bãi dài xã [GEOGRAPHIC_DATA] huyện [GEOGRAPHIC_DATA]"
type input "nhận nguyên kiện bể vỡ không đền"
type input "0"
type input "2.260.000"
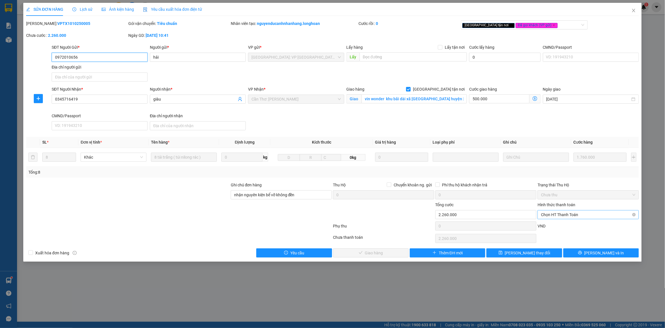
click at [559, 215] on span "Chọn HT Thanh Toán" at bounding box center [588, 215] width 94 height 9
click at [434, 102] on input "vin wonder khu bãi dài xã [GEOGRAPHIC_DATA] huyện [GEOGRAPHIC_DATA]" at bounding box center [414, 98] width 106 height 9
click at [455, 102] on input "vin wonder khu bãi dài xã [GEOGRAPHIC_DATA] huyện [GEOGRAPHIC_DATA]" at bounding box center [414, 98] width 106 height 9
click at [74, 9] on icon "clock-circle" at bounding box center [74, 9] width 4 height 4
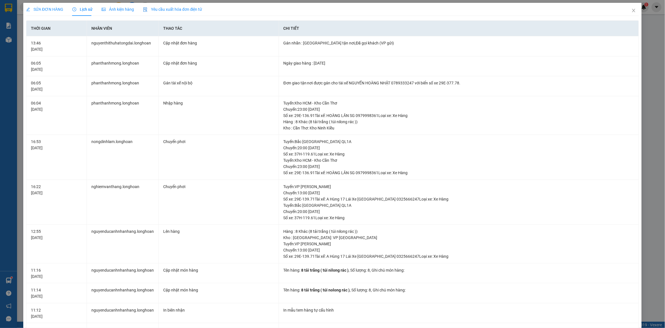
click at [50, 10] on span "SỬA ĐƠN HÀNG" at bounding box center [44, 9] width 37 height 5
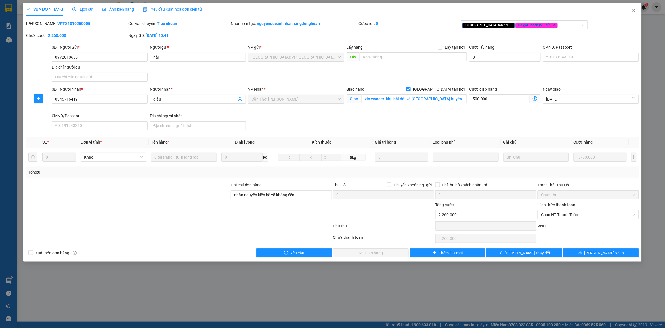
click at [82, 12] on div "Lịch sử" at bounding box center [82, 9] width 20 height 6
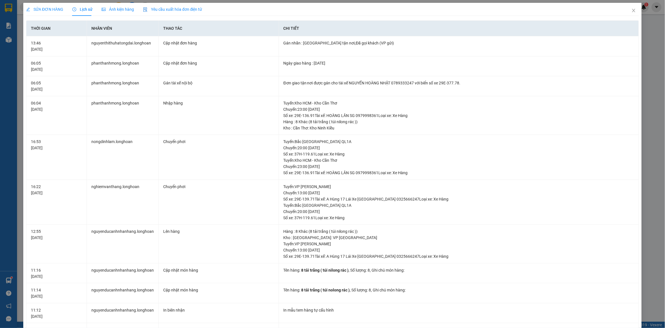
click at [36, 12] on div "SỬA ĐƠN HÀNG" at bounding box center [44, 9] width 37 height 6
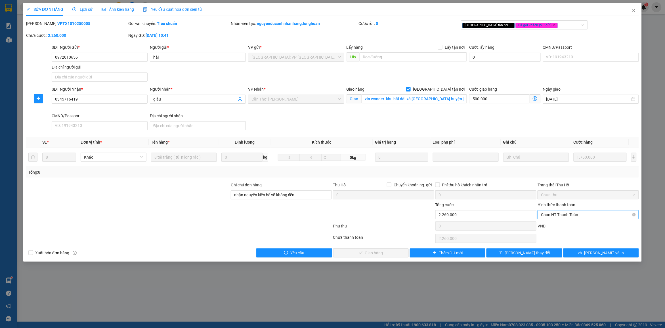
click at [568, 218] on span "Chọn HT Thanh Toán" at bounding box center [588, 215] width 94 height 9
click at [517, 180] on div "Total Paid Fee 0 Total UnPaid Fee 2.260.000 Cash Collection Total Fee Mã ĐH: VP…" at bounding box center [332, 138] width 612 height 237
drag, startPoint x: 557, startPoint y: 212, endPoint x: 559, endPoint y: 231, distance: 19.7
click at [557, 212] on span "Chọn HT Thanh Toán" at bounding box center [588, 215] width 94 height 9
click at [553, 237] on div "Chuyển khoản" at bounding box center [588, 236] width 94 height 6
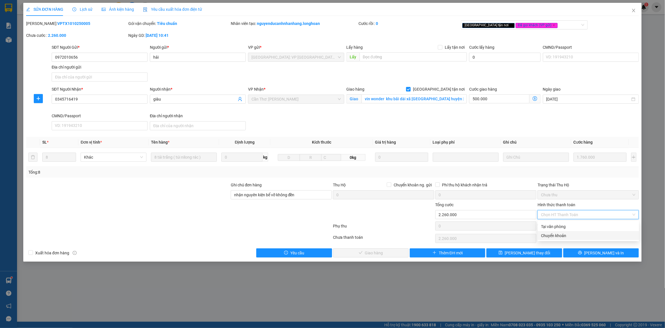
type input "0"
click at [563, 235] on div "Chuyển khoản" at bounding box center [588, 236] width 94 height 6
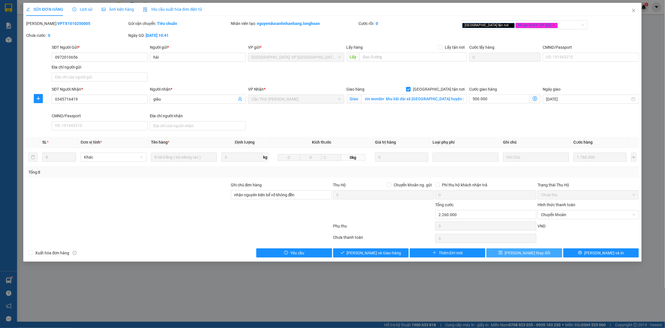
click at [532, 251] on span "[PERSON_NAME] thay đổi" at bounding box center [527, 253] width 45 height 6
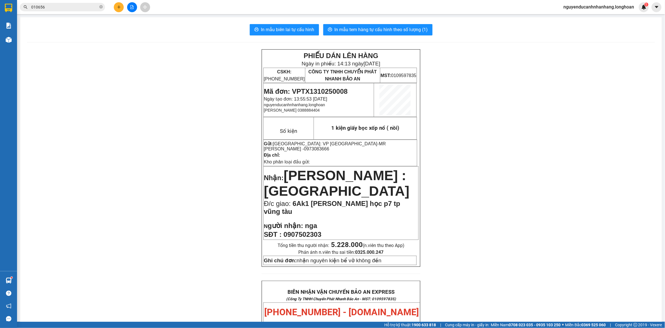
click at [85, 9] on input "010656" at bounding box center [64, 7] width 67 height 6
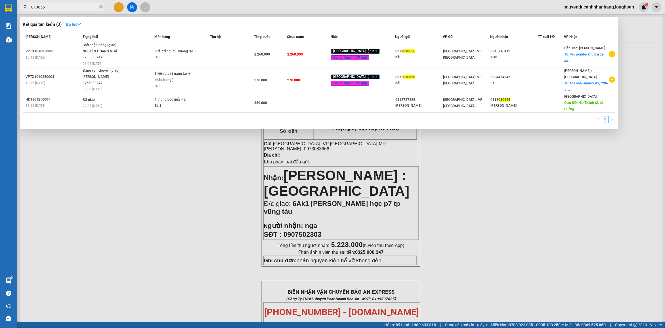
click at [54, 9] on input "010656" at bounding box center [64, 7] width 67 height 6
click at [100, 6] on icon "close-circle" at bounding box center [100, 6] width 3 height 3
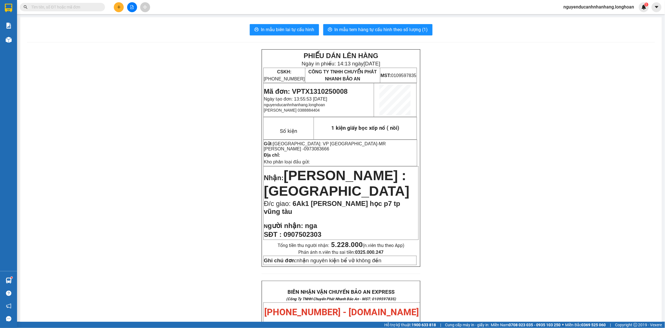
click at [84, 6] on input "text" at bounding box center [64, 7] width 67 height 6
paste input "010656"
type input "010656"
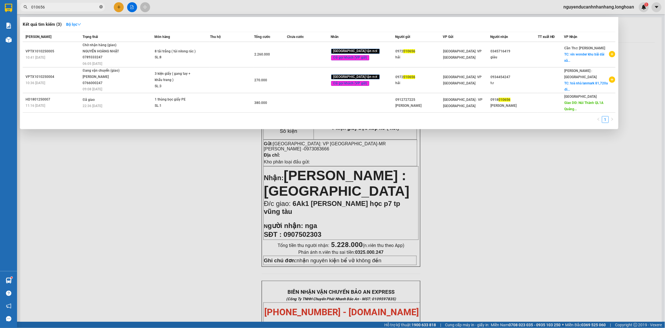
click at [101, 7] on icon "close-circle" at bounding box center [100, 6] width 3 height 3
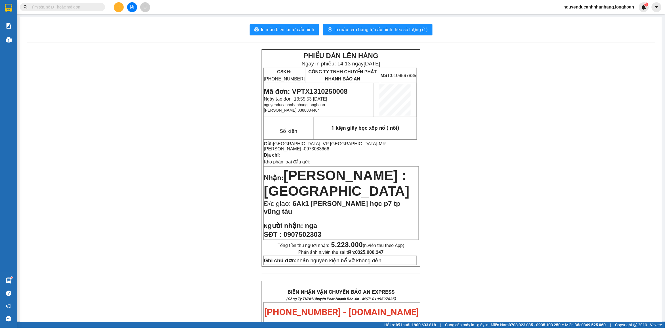
click at [62, 8] on input "text" at bounding box center [64, 7] width 67 height 6
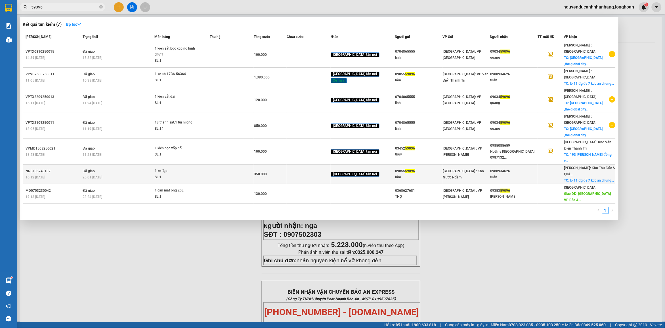
type input "59096"
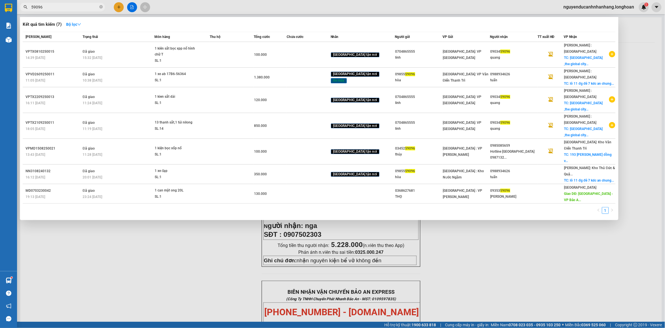
click at [116, 9] on div at bounding box center [332, 164] width 665 height 328
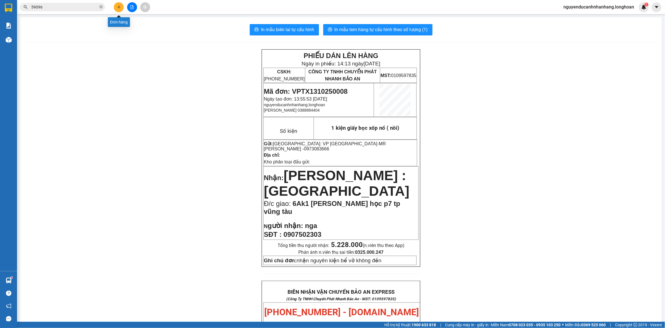
click at [116, 9] on button at bounding box center [119, 7] width 10 height 10
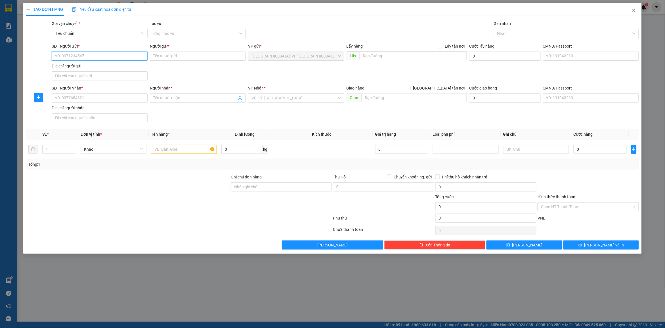
click at [100, 52] on input "SĐT Người Gửi *" at bounding box center [100, 56] width 96 height 9
type input "0353157048"
click at [165, 58] on input "Người gửi *" at bounding box center [198, 56] width 96 height 9
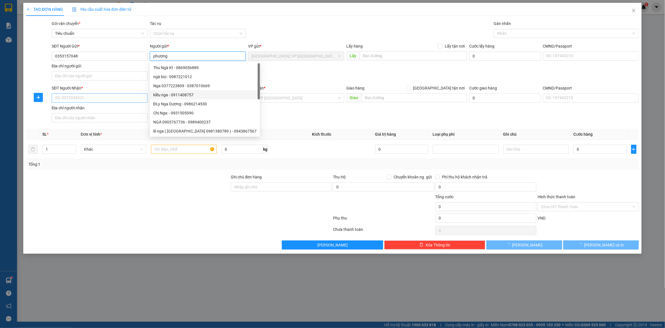
type input "phương"
click at [81, 101] on input "SĐT Người Nhận *" at bounding box center [100, 98] width 96 height 9
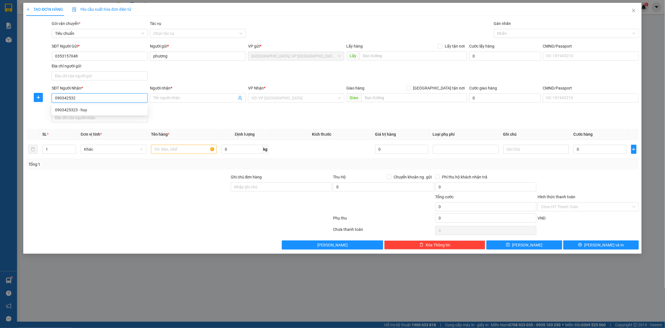
type input "0903425323"
click at [133, 108] on div "0903425323 - huy" at bounding box center [99, 110] width 89 height 6
type input "huy"
checkbox input "true"
type input "497/15 sư vạn hạnh,p12.q10,hcm"
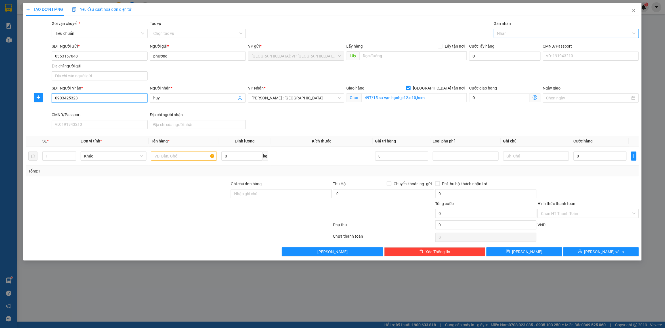
click at [517, 36] on div at bounding box center [563, 33] width 136 height 7
type input "0903425323"
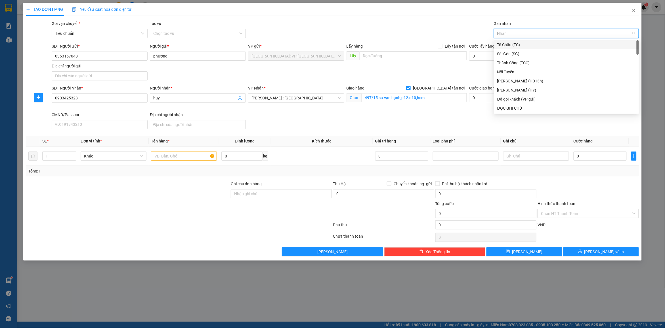
type input "hgt"
click at [513, 34] on div at bounding box center [563, 33] width 136 height 7
type input "gt"
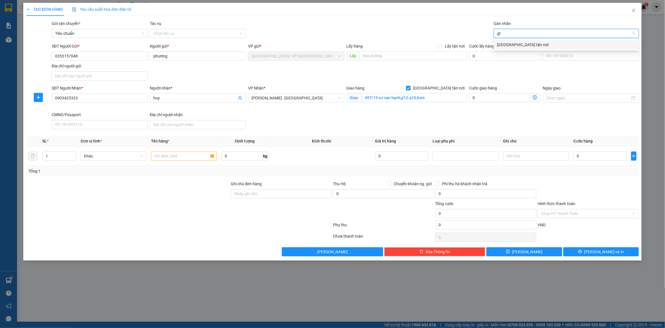
click at [512, 43] on div "[GEOGRAPHIC_DATA] tận nơi" at bounding box center [566, 45] width 138 height 6
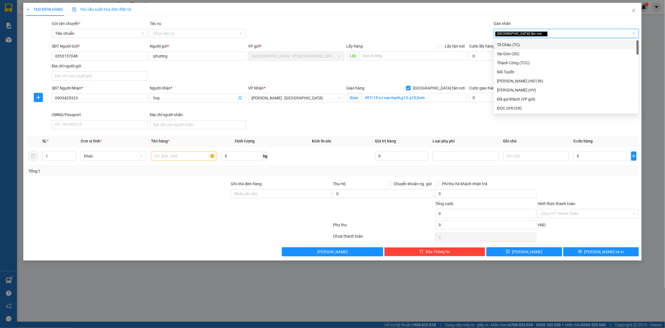
click at [527, 34] on div "[GEOGRAPHIC_DATA] tận nơi" at bounding box center [563, 33] width 136 height 7
type input "d"
type input "đã"
drag, startPoint x: 520, startPoint y: 43, endPoint x: 440, endPoint y: 26, distance: 81.2
click at [517, 42] on div "Đã gọi khách (VP gửi)" at bounding box center [566, 45] width 138 height 6
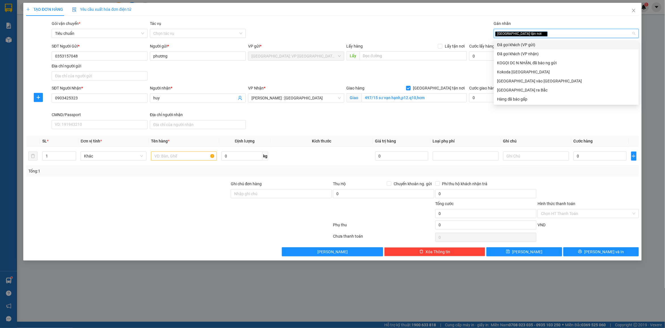
click at [440, 26] on div "Gói vận chuyển * Tiêu chuẩn Tác vụ Chọn tác vụ Gán nhãn Giao tận nơi đã" at bounding box center [344, 30] width 589 height 20
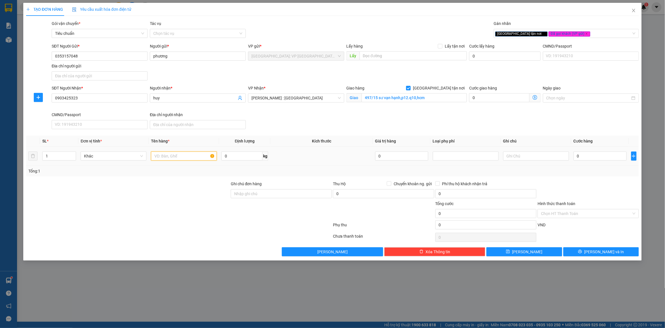
click at [167, 157] on input "text" at bounding box center [184, 156] width 66 height 9
type input "1 bao tải trắng ( cát )"
click at [285, 198] on input "Ghi chú đơn hàng" at bounding box center [281, 193] width 101 height 9
type input "nhận nguyên kiện bể vỡ không đền"
drag, startPoint x: 287, startPoint y: 174, endPoint x: 433, endPoint y: 174, distance: 146.4
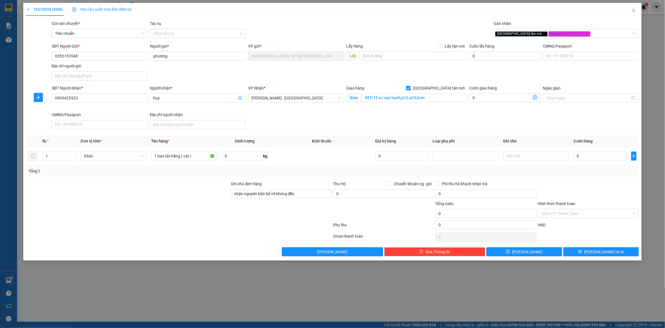
click at [287, 174] on div "Tổng: 1" at bounding box center [332, 171] width 608 height 6
drag, startPoint x: 599, startPoint y: 167, endPoint x: 592, endPoint y: 160, distance: 10.0
click at [599, 166] on div "SL * Đơn vị tính * Tên hàng * Định lượng Kích thước Giá trị hàng Loại phụ phí G…" at bounding box center [332, 156] width 612 height 41
click at [587, 157] on input "0" at bounding box center [599, 156] width 53 height 9
type input "2"
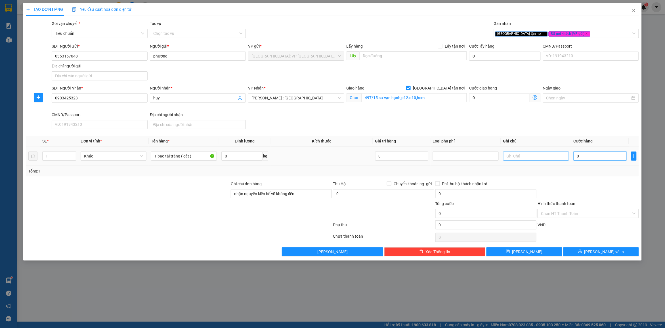
type input "2"
type input "20"
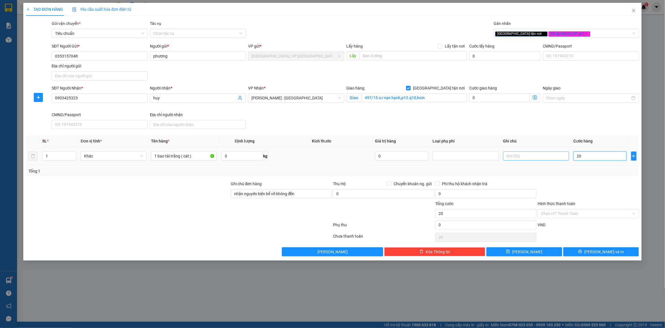
type input "200"
type input "2.000"
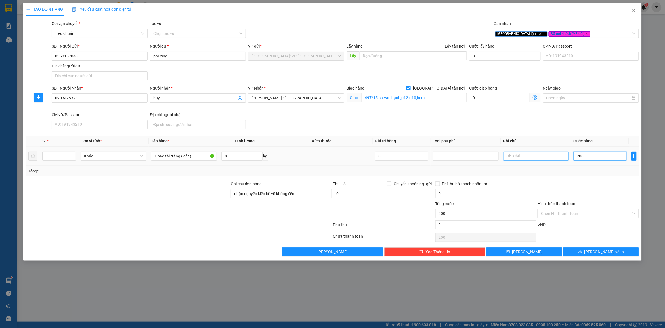
type input "2.000"
type input "20.000"
type input "200.000"
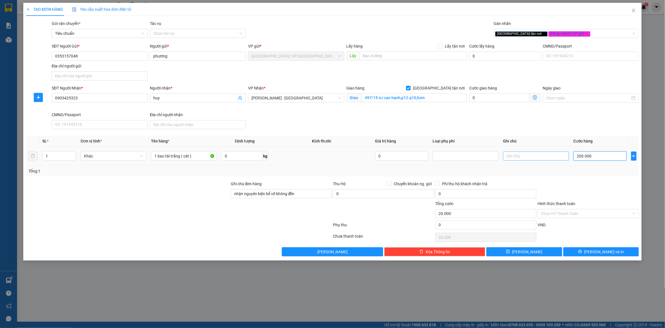
type input "200.000"
click at [594, 190] on div at bounding box center [588, 191] width 102 height 20
click at [565, 213] on input "Hình thức thanh toán" at bounding box center [586, 214] width 90 height 9
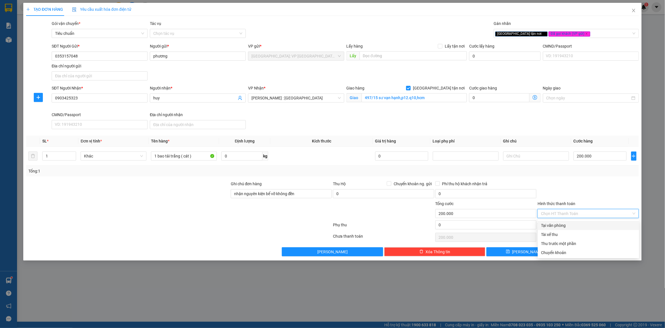
click at [574, 190] on div at bounding box center [588, 191] width 102 height 20
click at [587, 250] on button "[PERSON_NAME] và In" at bounding box center [600, 252] width 75 height 9
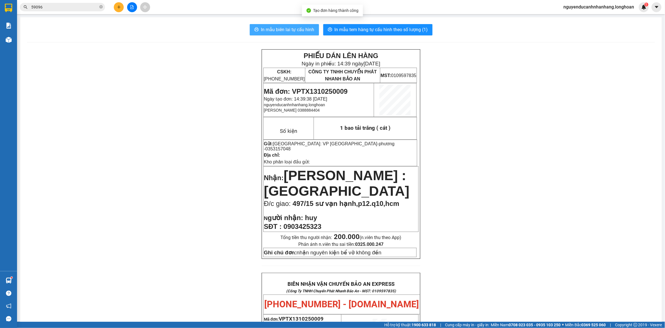
click at [276, 33] on span "In mẫu biên lai tự cấu hình" at bounding box center [287, 29] width 53 height 7
click at [343, 33] on span "In mẫu tem hàng tự cấu hình theo số lượng (1)" at bounding box center [380, 29] width 93 height 7
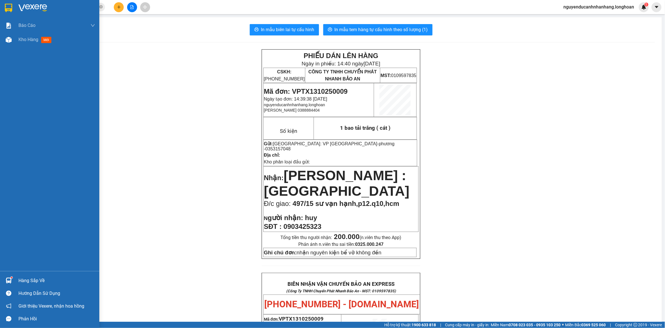
click at [13, 3] on div at bounding box center [49, 9] width 99 height 18
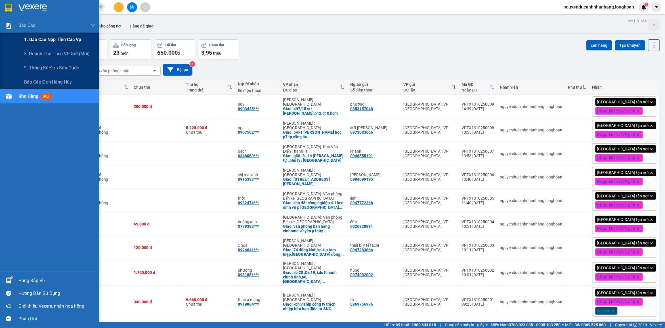
drag, startPoint x: 42, startPoint y: 36, endPoint x: 85, endPoint y: 45, distance: 44.6
click at [42, 36] on span "1. Báo cáo nộp tiền các vp" at bounding box center [52, 39] width 57 height 7
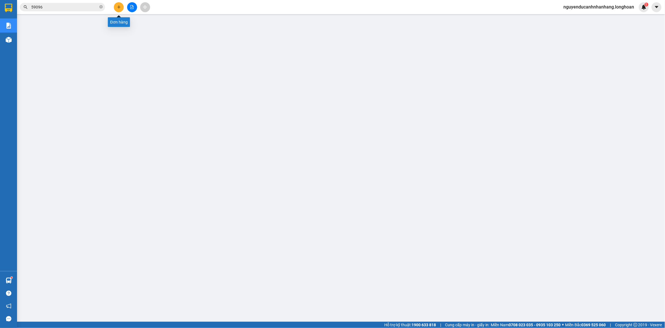
click at [117, 8] on icon "plus" at bounding box center [119, 7] width 4 height 4
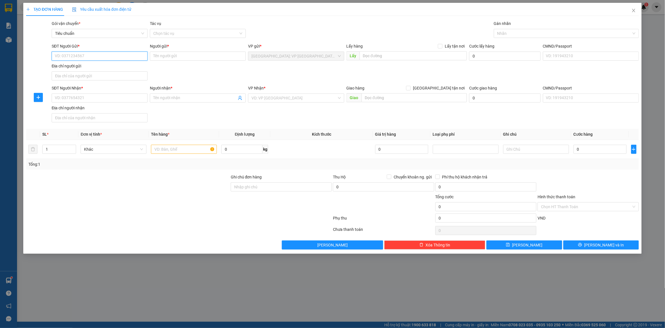
click at [76, 57] on input "SĐT Người Gửi *" at bounding box center [100, 56] width 96 height 9
type input "0566169355"
click at [167, 54] on input "Người gửi *" at bounding box center [198, 56] width 96 height 9
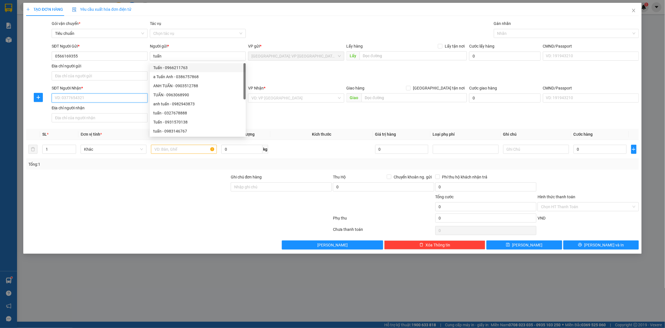
click at [79, 100] on input "SĐT Người Nhận *" at bounding box center [100, 98] width 96 height 9
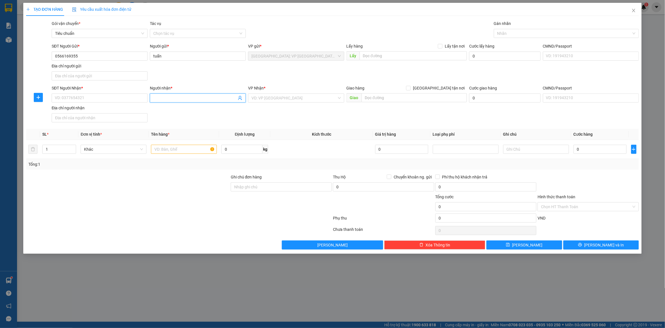
click at [186, 100] on input "Người nhận *" at bounding box center [194, 98] width 83 height 6
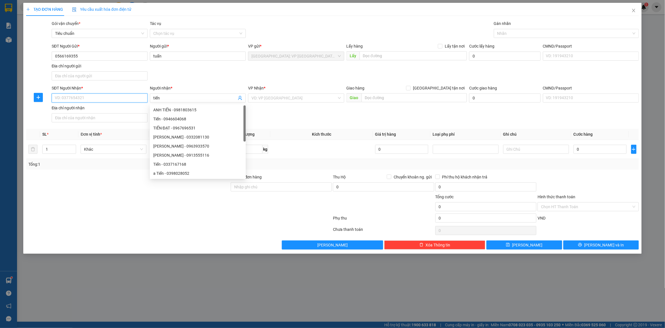
click at [94, 102] on input "SĐT Người Nhận *" at bounding box center [100, 98] width 96 height 9
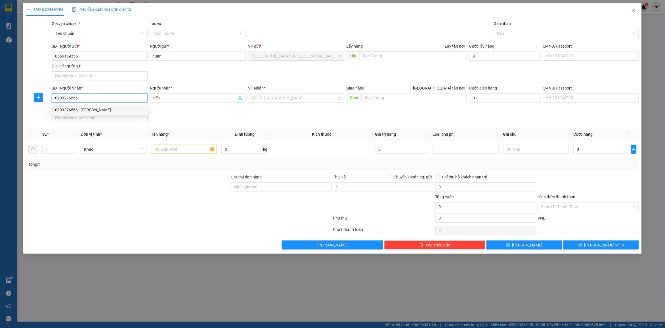
click at [122, 112] on div "0903276566 - [PERSON_NAME]" at bounding box center [99, 110] width 89 height 6
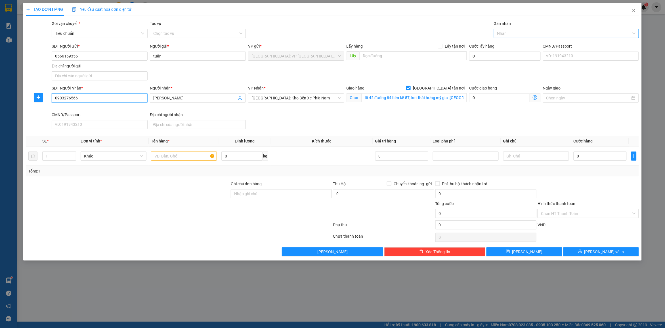
click at [515, 31] on div at bounding box center [563, 33] width 136 height 7
click at [514, 44] on div "[GEOGRAPHIC_DATA] tận nơi" at bounding box center [566, 45] width 138 height 6
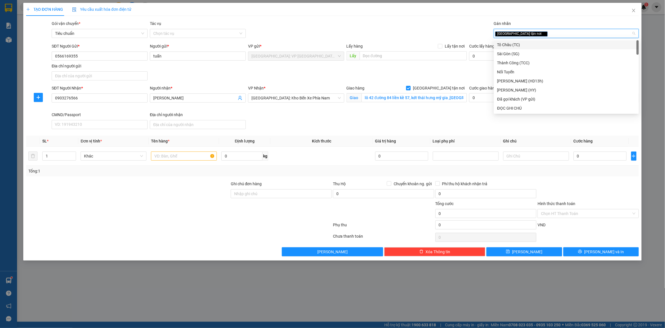
click at [541, 32] on div "[GEOGRAPHIC_DATA] tận nơi" at bounding box center [563, 33] width 136 height 7
drag, startPoint x: 528, startPoint y: 45, endPoint x: 420, endPoint y: 23, distance: 109.6
click at [527, 45] on div "Đã gọi khách (VP gửi)" at bounding box center [566, 45] width 138 height 6
click at [417, 23] on div "Gói vận chuyển * Tiêu chuẩn Tác vụ Chọn tác vụ Gán nhãn Giao tận nơi Đã gọi k…" at bounding box center [344, 30] width 589 height 20
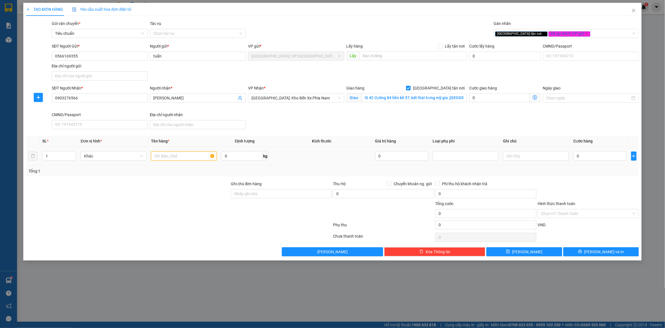
click at [174, 153] on input "text" at bounding box center [184, 156] width 66 height 9
click at [246, 193] on input "Ghi chú đơn hàng" at bounding box center [281, 193] width 101 height 9
click at [199, 157] on input "1 kiện bọc xốp nổ" at bounding box center [184, 156] width 66 height 9
click at [254, 195] on input "Ghi chú đơn hàng" at bounding box center [281, 193] width 101 height 9
drag, startPoint x: 624, startPoint y: 170, endPoint x: 614, endPoint y: 172, distance: 10.3
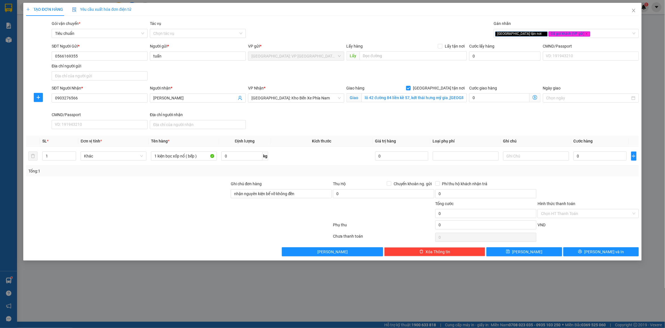
click at [624, 170] on div "Tổng: 1" at bounding box center [332, 171] width 608 height 6
click at [595, 160] on input "0" at bounding box center [599, 156] width 53 height 9
click at [590, 170] on div "Tổng: 1" at bounding box center [332, 171] width 608 height 6
click at [584, 255] on button "[PERSON_NAME] và In" at bounding box center [600, 252] width 75 height 9
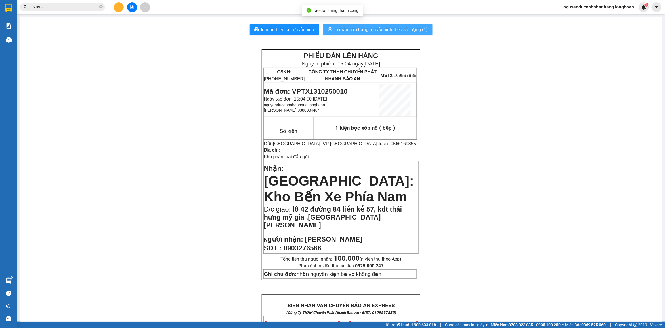
click at [396, 32] on span "In mẫu tem hàng tự cấu hình theo số lượng (1)" at bounding box center [380, 29] width 93 height 7
click at [313, 33] on button "In mẫu biên lai tự cấu hình" at bounding box center [284, 29] width 69 height 11
click at [119, 7] on icon "plus" at bounding box center [119, 7] width 4 height 4
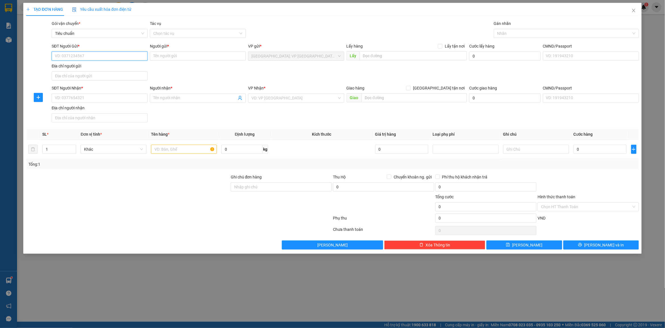
click at [104, 53] on input "SĐT Người Gửi *" at bounding box center [100, 56] width 96 height 9
click at [94, 65] on div "0987060195 - [PERSON_NAME]" at bounding box center [99, 68] width 89 height 6
drag, startPoint x: 78, startPoint y: 101, endPoint x: 92, endPoint y: 98, distance: 14.4
click at [80, 100] on input "SĐT Người Nhận *" at bounding box center [100, 98] width 96 height 9
click at [164, 100] on input "Người nhận *" at bounding box center [194, 98] width 83 height 6
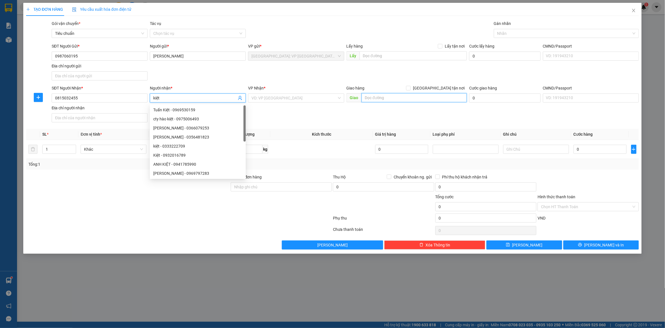
click at [372, 100] on input "text" at bounding box center [414, 97] width 106 height 9
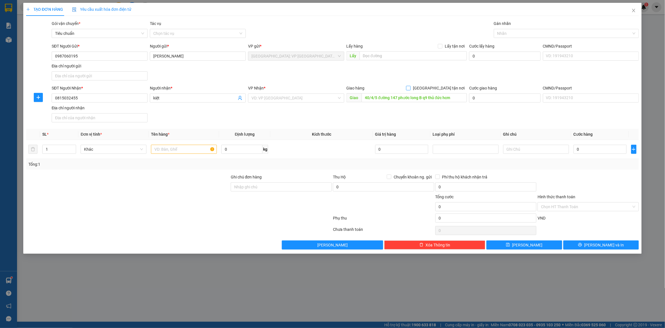
click at [447, 91] on span "[GEOGRAPHIC_DATA] tận nơi" at bounding box center [438, 88] width 56 height 6
click at [410, 90] on input "[GEOGRAPHIC_DATA] tận nơi" at bounding box center [408, 88] width 4 height 4
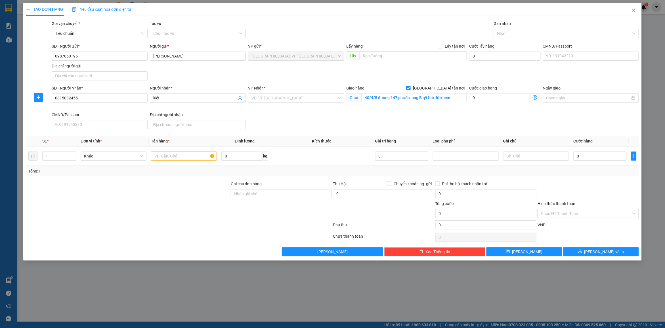
click at [470, 76] on div "SĐT Người Gửi * 0987060195 Người gửi * [PERSON_NAME] VP gửi * [GEOGRAPHIC_DATA]…" at bounding box center [344, 63] width 589 height 40
drag, startPoint x: 285, startPoint y: 100, endPoint x: 282, endPoint y: 100, distance: 2.9
click at [284, 100] on input "search" at bounding box center [293, 98] width 85 height 9
click at [294, 119] on div "[PERSON_NAME] : [GEOGRAPHIC_DATA]" at bounding box center [296, 119] width 89 height 6
click at [506, 36] on div at bounding box center [563, 33] width 136 height 7
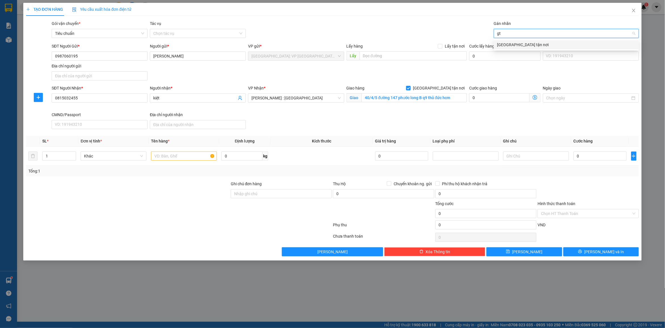
click at [508, 45] on div "[GEOGRAPHIC_DATA] tận nơi" at bounding box center [566, 45] width 138 height 6
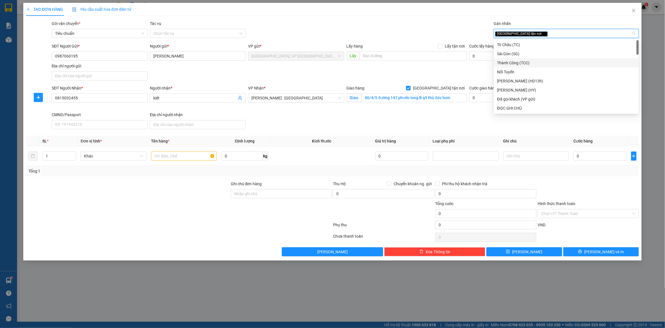
drag, startPoint x: 452, startPoint y: 68, endPoint x: 453, endPoint y: 71, distance: 3.4
click at [452, 69] on div "SĐT Người Gửi * 0987060195 Người gửi * [PERSON_NAME] VP gửi * [GEOGRAPHIC_DATA]…" at bounding box center [344, 63] width 589 height 40
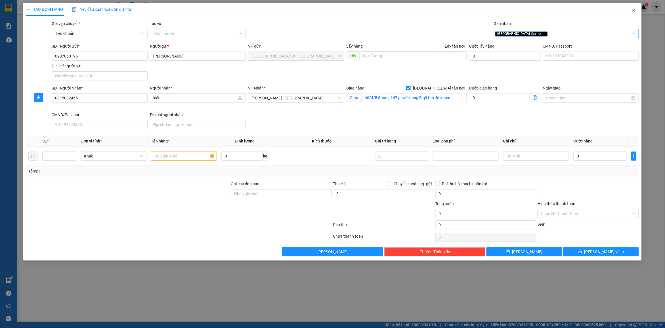
click at [535, 34] on div "[GEOGRAPHIC_DATA] tận nơi" at bounding box center [563, 33] width 136 height 7
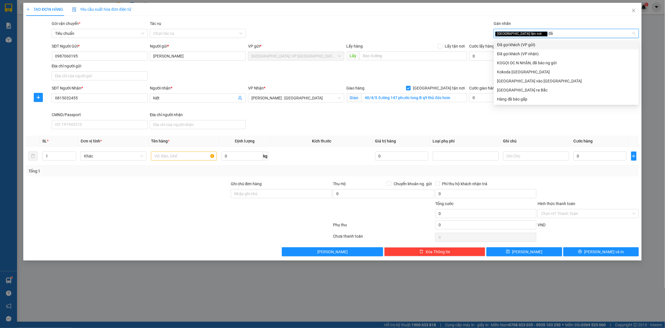
click at [513, 46] on div "Đã gọi khách (VP gửi)" at bounding box center [566, 45] width 138 height 6
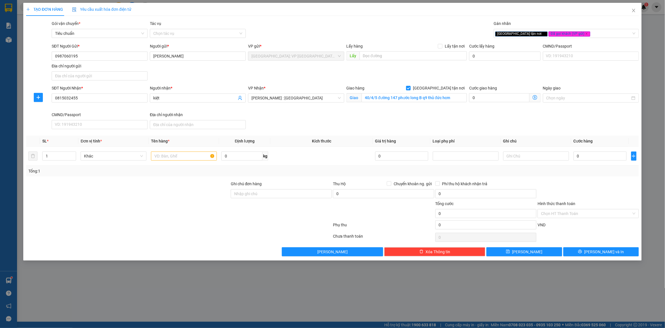
click at [410, 33] on div "Gói vận chuyển * Tiêu chuẩn Tác vụ Chọn tác vụ Gán nhãn Giao tận nơi Đã gọi k…" at bounding box center [344, 30] width 589 height 20
click at [192, 154] on input "text" at bounding box center [184, 156] width 66 height 9
drag, startPoint x: 263, startPoint y: 187, endPoint x: 281, endPoint y: 201, distance: 22.5
click at [263, 187] on div "Ghi chú đơn hàng" at bounding box center [281, 185] width 101 height 9
click at [281, 201] on div "Ghi chú đơn hàng" at bounding box center [281, 191] width 101 height 20
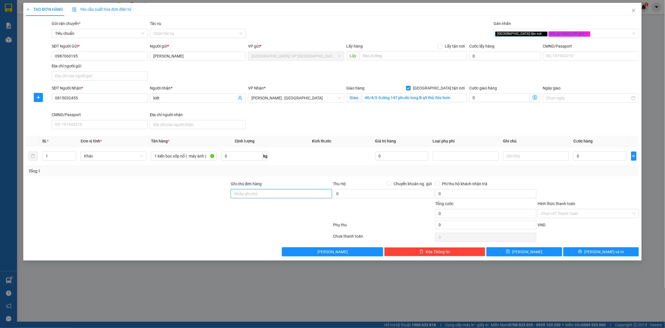
drag, startPoint x: 260, startPoint y: 197, endPoint x: 264, endPoint y: 199, distance: 5.2
click at [260, 197] on input "Ghi chú đơn hàng" at bounding box center [281, 193] width 101 height 9
click at [300, 180] on div "Transit Pickup Surcharge Ids Transit Deliver Surcharge Ids Transit Deliver Surc…" at bounding box center [332, 138] width 612 height 236
drag, startPoint x: 585, startPoint y: 175, endPoint x: 585, endPoint y: 169, distance: 5.7
click at [585, 174] on div "Tổng: 1" at bounding box center [332, 171] width 608 height 6
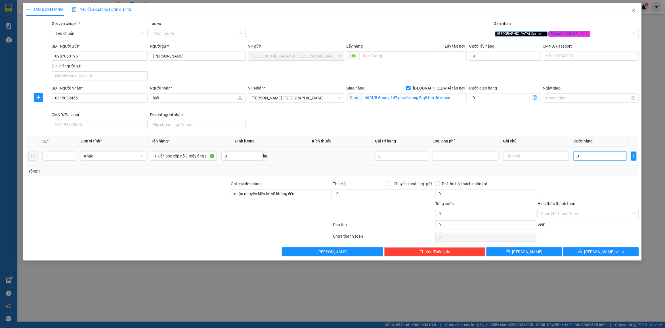
click at [587, 154] on input "0" at bounding box center [599, 156] width 53 height 9
click at [591, 189] on div at bounding box center [588, 191] width 102 height 20
click at [564, 216] on input "Hình thức thanh toán" at bounding box center [586, 214] width 90 height 9
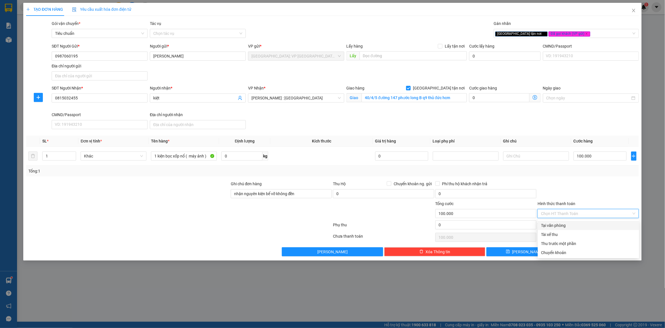
click at [561, 227] on div "Tại văn phòng" at bounding box center [588, 226] width 94 height 6
click at [572, 186] on div at bounding box center [588, 191] width 102 height 20
click at [586, 254] on button "[PERSON_NAME] và In" at bounding box center [600, 252] width 75 height 9
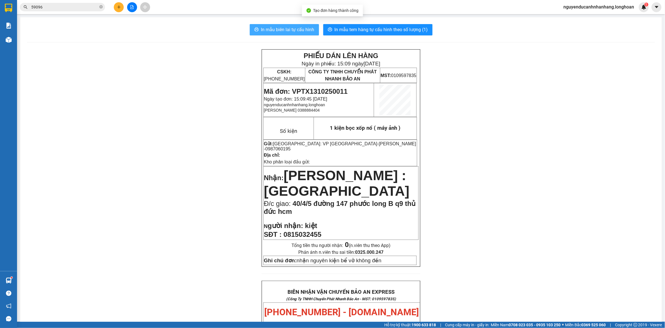
click at [294, 34] on button "In mẫu biên lai tự cấu hình" at bounding box center [284, 29] width 69 height 11
click at [368, 33] on span "In mẫu tem hàng tự cấu hình theo số lượng (1)" at bounding box center [380, 29] width 93 height 7
click at [119, 9] on button at bounding box center [119, 7] width 10 height 10
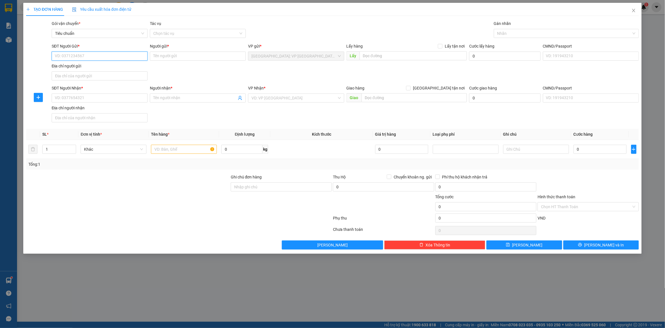
click at [108, 55] on input "SĐT Người Gửi *" at bounding box center [100, 56] width 96 height 9
click at [91, 65] on div "0947473772 - [GEOGRAPHIC_DATA]" at bounding box center [99, 68] width 89 height 6
click at [86, 99] on input "SĐT Người Nhận *" at bounding box center [100, 98] width 96 height 9
drag, startPoint x: 98, startPoint y: 121, endPoint x: 101, endPoint y: 120, distance: 3.1
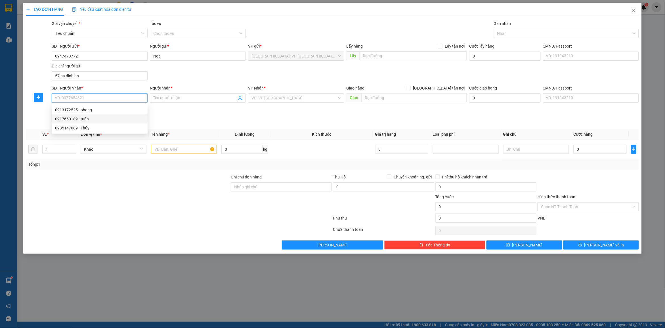
click at [98, 121] on div "0917650189 - tuấn" at bounding box center [99, 119] width 89 height 6
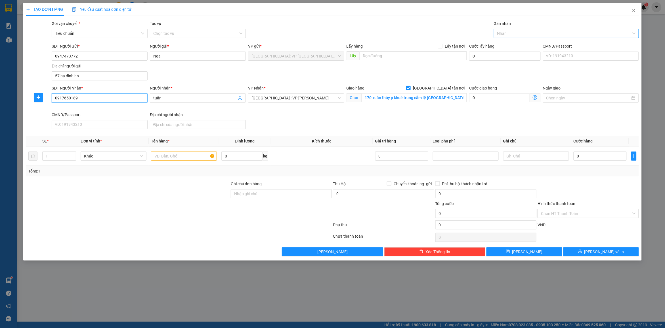
click at [504, 36] on div at bounding box center [563, 33] width 136 height 7
drag, startPoint x: 511, startPoint y: 44, endPoint x: 544, endPoint y: 32, distance: 35.1
click at [514, 44] on div "[GEOGRAPHIC_DATA] tận nơi" at bounding box center [566, 45] width 138 height 6
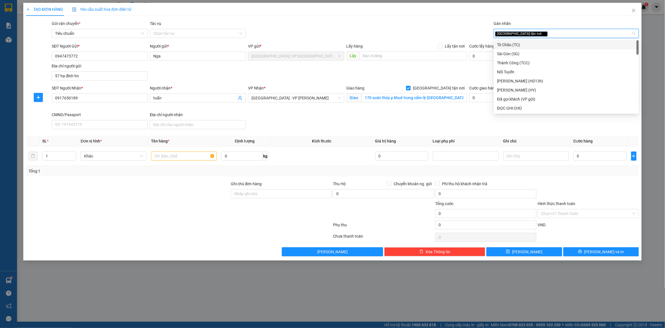
click at [544, 32] on div "[GEOGRAPHIC_DATA] tận nơi" at bounding box center [563, 33] width 136 height 7
click at [527, 44] on div "Đã gọi khách (VP gửi)" at bounding box center [566, 45] width 138 height 6
click at [407, 25] on div "Gói vận chuyển * Tiêu chuẩn Tác vụ Chọn tác vụ Gán nhãn Giao tận nơi Đã gọi k…" at bounding box center [344, 30] width 589 height 20
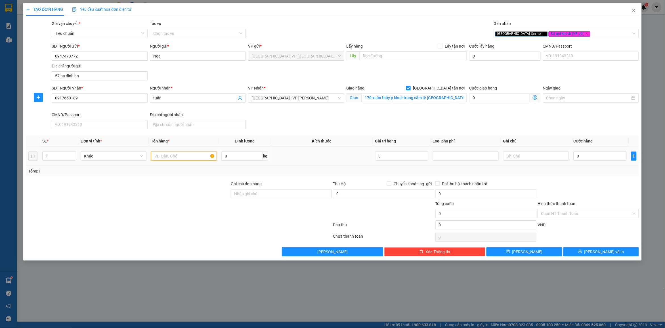
click at [162, 161] on input "text" at bounding box center [184, 156] width 66 height 9
drag, startPoint x: 237, startPoint y: 195, endPoint x: 249, endPoint y: 196, distance: 11.7
click at [237, 195] on input "Ghi chú đơn hàng" at bounding box center [281, 193] width 101 height 9
click at [312, 185] on div "Ghi chú đơn hàng" at bounding box center [281, 185] width 101 height 9
click at [201, 160] on input "1 kiện giấy màu trắng" at bounding box center [184, 156] width 66 height 9
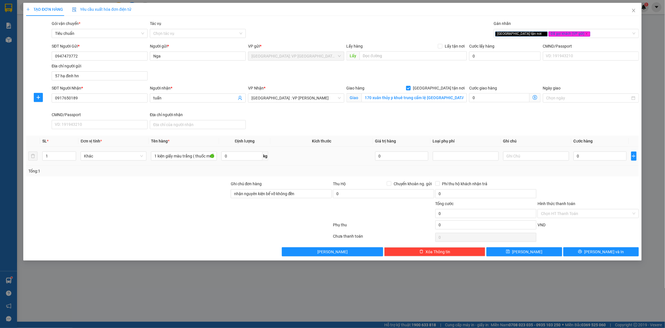
click at [595, 162] on div "0" at bounding box center [599, 156] width 53 height 11
drag, startPoint x: 591, startPoint y: 160, endPoint x: 588, endPoint y: 164, distance: 4.5
click at [590, 161] on input "0" at bounding box center [599, 156] width 53 height 9
click at [513, 143] on th "Ghi chú" at bounding box center [536, 141] width 70 height 11
click at [604, 186] on div at bounding box center [588, 191] width 102 height 20
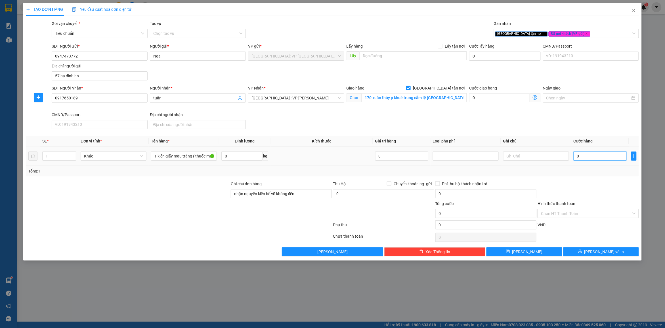
click at [584, 161] on input "0" at bounding box center [599, 156] width 53 height 9
click at [582, 201] on div at bounding box center [588, 191] width 102 height 20
click at [561, 209] on div "Hình thức thanh toán" at bounding box center [587, 205] width 101 height 9
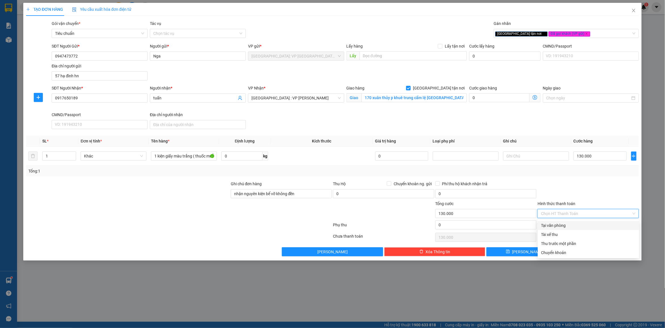
click at [558, 218] on input "Hình thức thanh toán" at bounding box center [586, 214] width 90 height 9
drag, startPoint x: 561, startPoint y: 225, endPoint x: 570, endPoint y: 193, distance: 33.0
click at [560, 224] on div "Tại văn phòng" at bounding box center [588, 226] width 94 height 6
click at [571, 191] on div at bounding box center [588, 191] width 102 height 20
click at [584, 250] on button "[PERSON_NAME] và In" at bounding box center [600, 252] width 75 height 9
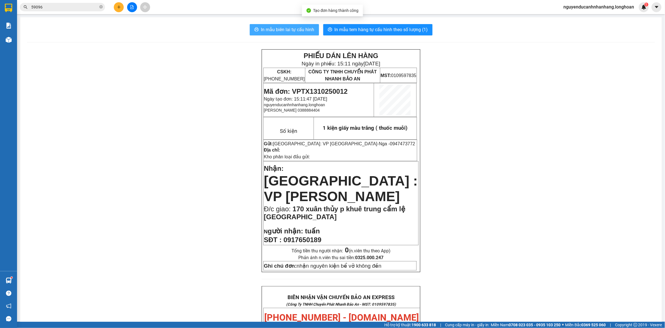
click at [268, 29] on span "In mẫu biên lai tự cấu hình" at bounding box center [287, 29] width 53 height 7
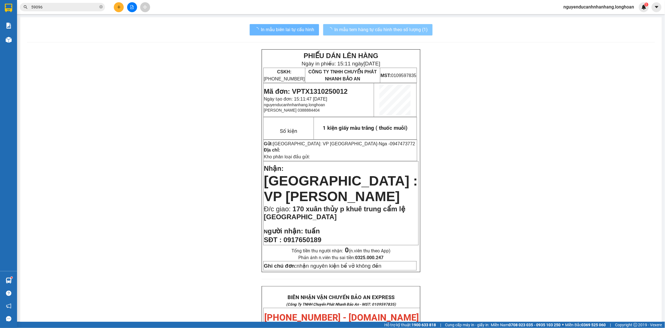
click at [355, 28] on span "In mẫu tem hàng tự cấu hình theo số lượng (1)" at bounding box center [380, 29] width 93 height 7
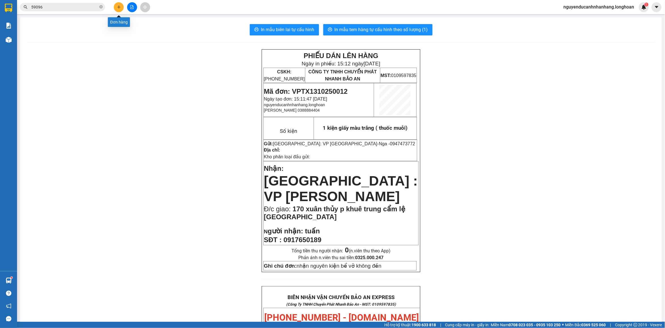
click at [114, 9] on button at bounding box center [119, 7] width 10 height 10
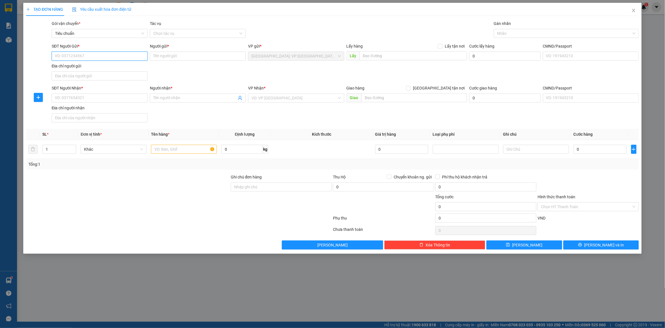
click at [86, 59] on input "SĐT Người Gửi *" at bounding box center [100, 56] width 96 height 9
click at [100, 69] on div "0975478866 - HƯNG" at bounding box center [99, 68] width 89 height 6
click at [72, 98] on input "SĐT Người Nhận *" at bounding box center [100, 98] width 96 height 9
click at [168, 100] on input "Người nhận *" at bounding box center [194, 98] width 83 height 6
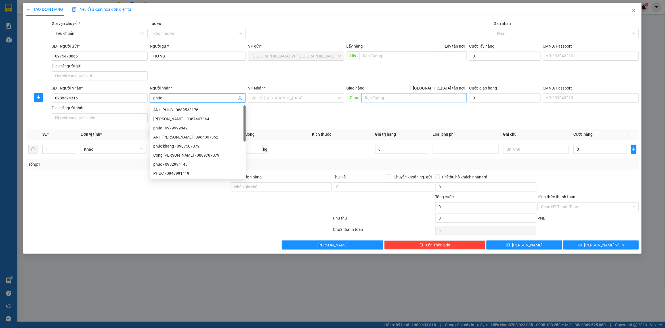
click at [378, 97] on input "text" at bounding box center [414, 97] width 106 height 9
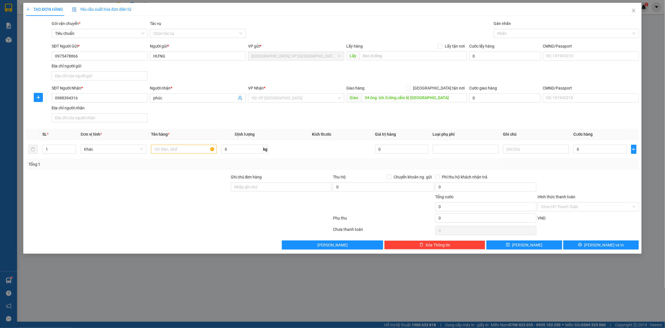
drag, startPoint x: 449, startPoint y: 86, endPoint x: 470, endPoint y: 92, distance: 22.2
click at [450, 88] on span "[GEOGRAPHIC_DATA] tận nơi" at bounding box center [438, 88] width 56 height 6
click at [410, 88] on input "[GEOGRAPHIC_DATA] tận nơi" at bounding box center [408, 88] width 4 height 4
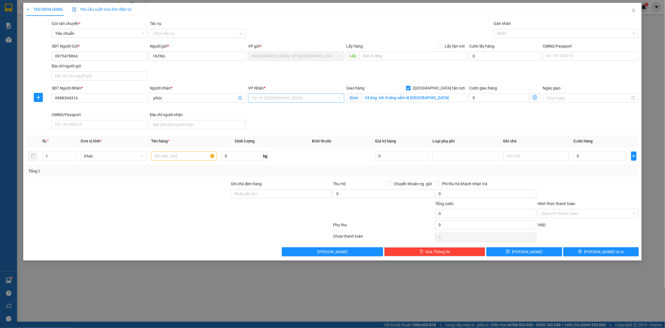
click at [288, 94] on input "search" at bounding box center [293, 98] width 85 height 9
click at [279, 112] on div "[GEOGRAPHIC_DATA] : VP [PERSON_NAME]" at bounding box center [296, 110] width 89 height 6
drag, startPoint x: 447, startPoint y: 114, endPoint x: 449, endPoint y: 110, distance: 4.4
click at [447, 113] on div "SĐT Người Nhận * 0988394316 Người nhận * phúc VP Nhận * [GEOGRAPHIC_DATA] : VP …" at bounding box center [344, 108] width 589 height 47
click at [508, 33] on div at bounding box center [563, 33] width 136 height 7
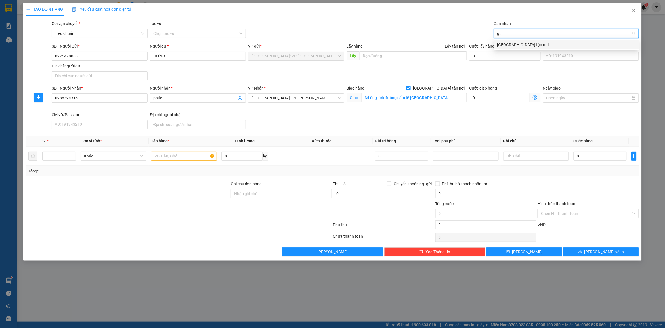
drag, startPoint x: 515, startPoint y: 47, endPoint x: 439, endPoint y: 29, distance: 77.8
click at [511, 46] on div "[GEOGRAPHIC_DATA] tận nơi" at bounding box center [566, 45] width 138 height 6
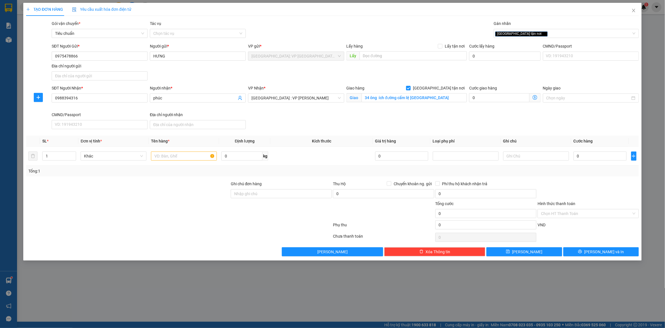
click at [434, 28] on div "Gói vận chuyển * Tiêu chuẩn Tác vụ Chọn tác vụ Gán nhãn Giao tận nơi" at bounding box center [344, 30] width 589 height 20
click at [174, 159] on input "text" at bounding box center [184, 156] width 66 height 9
drag, startPoint x: 268, startPoint y: 194, endPoint x: 279, endPoint y: 199, distance: 11.6
click at [268, 194] on input "Ghi chú đơn hàng" at bounding box center [281, 193] width 101 height 9
click at [540, 34] on div "[GEOGRAPHIC_DATA] tận nơi" at bounding box center [563, 33] width 136 height 7
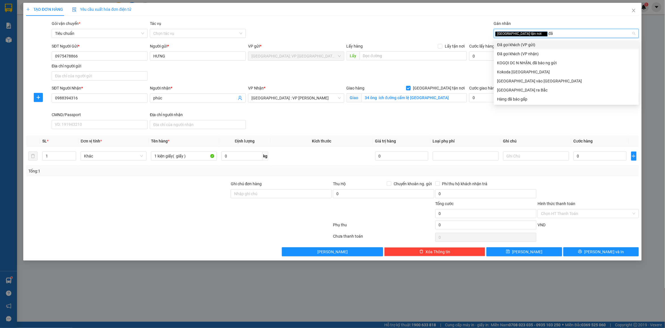
click at [532, 45] on div "Đã gọi khách (VP gửi)" at bounding box center [566, 45] width 138 height 6
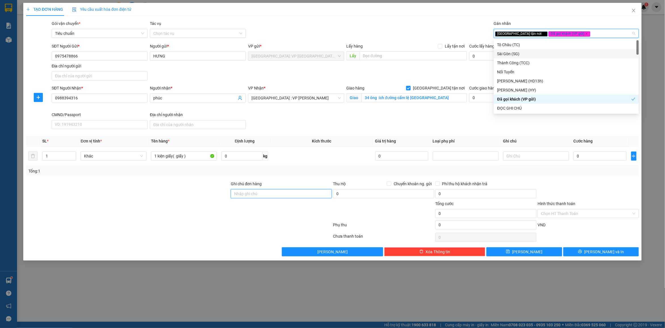
click at [264, 198] on input "Ghi chú đơn hàng" at bounding box center [281, 193] width 101 height 9
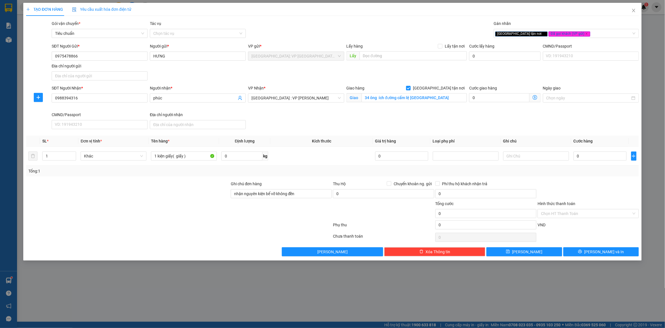
drag, startPoint x: 304, startPoint y: 172, endPoint x: 381, endPoint y: 172, distance: 77.4
click at [306, 172] on div "Tổng: 1" at bounding box center [332, 171] width 608 height 6
drag, startPoint x: 573, startPoint y: 171, endPoint x: 586, endPoint y: 155, distance: 20.2
click at [575, 168] on div "Tổng: 1" at bounding box center [332, 171] width 612 height 11
click at [586, 154] on input "0" at bounding box center [599, 156] width 53 height 9
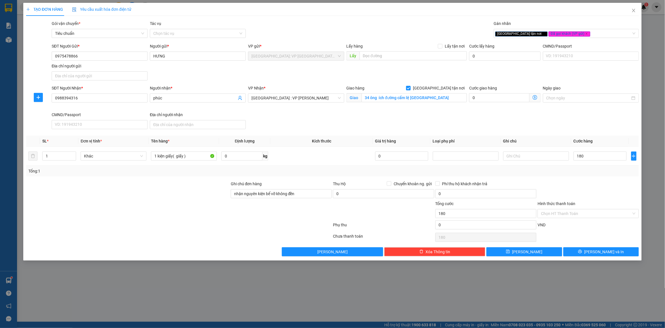
click at [584, 184] on div at bounding box center [588, 191] width 102 height 20
click at [575, 211] on input "Hình thức thanh toán" at bounding box center [586, 214] width 90 height 9
click at [562, 223] on div "Tại văn phòng" at bounding box center [588, 226] width 94 height 6
click at [580, 174] on div "Tổng: 1" at bounding box center [332, 171] width 608 height 6
drag, startPoint x: 577, startPoint y: 255, endPoint x: 397, endPoint y: 166, distance: 201.5
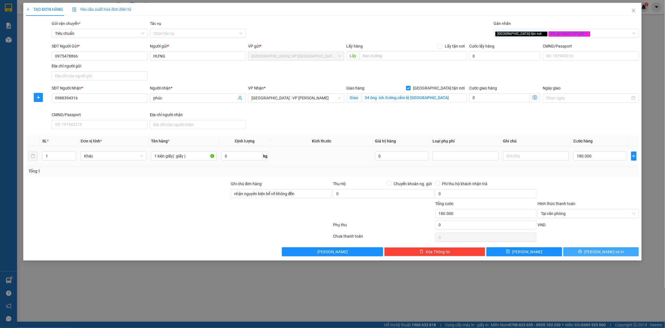
click at [576, 255] on button "[PERSON_NAME] và In" at bounding box center [600, 252] width 75 height 9
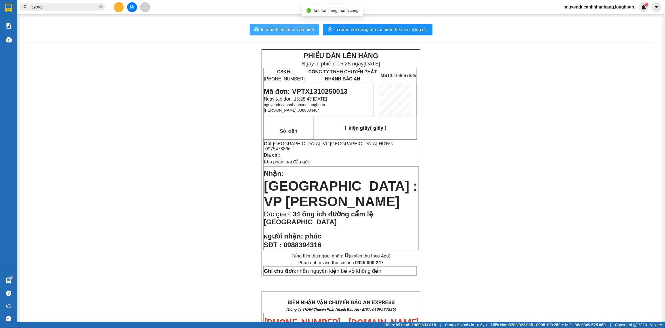
click at [267, 30] on span "In mẫu biên lai tự cấu hình" at bounding box center [287, 29] width 53 height 7
click at [348, 35] on button "In mẫu tem hàng tự cấu hình theo số lượng (1)" at bounding box center [377, 29] width 109 height 11
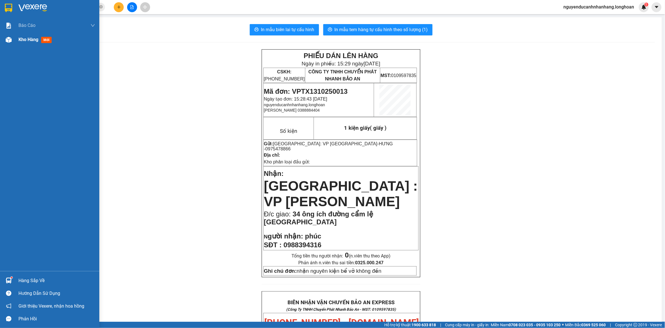
click at [12, 10] on div at bounding box center [9, 8] width 10 height 10
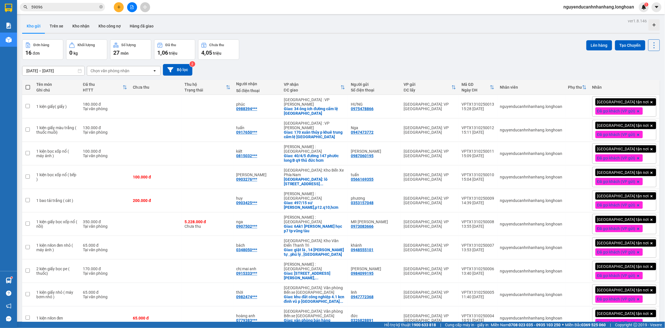
click at [622, 327] on span "100 / trang" at bounding box center [632, 330] width 20 height 6
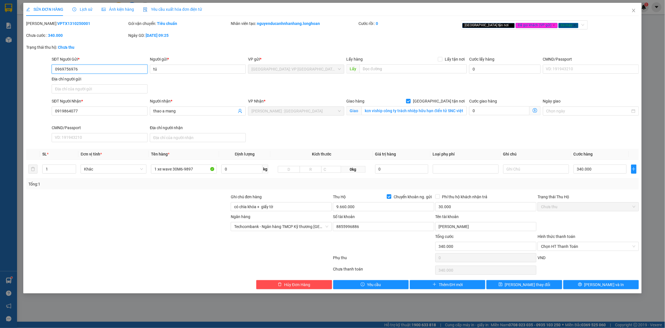
click at [315, 111] on span "[PERSON_NAME] : [GEOGRAPHIC_DATA]" at bounding box center [295, 111] width 89 height 9
click at [324, 136] on div "SĐT Người Nhận * 0919864077 Người nhận * thao a mang VP Nhận * [GEOGRAPHIC_DATA…" at bounding box center [344, 121] width 589 height 47
click at [197, 173] on input "1 xe wave 30M6-9897" at bounding box center [184, 169] width 66 height 9
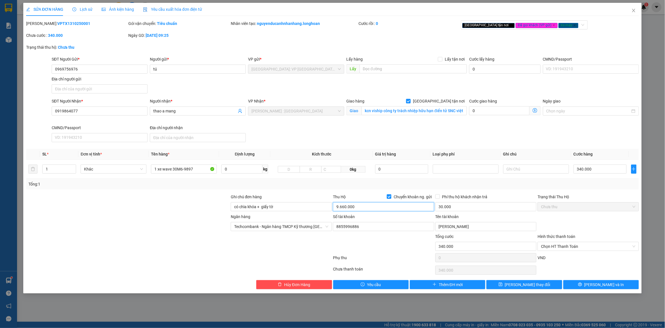
click at [363, 211] on input "9.660.000" at bounding box center [383, 207] width 101 height 9
click at [174, 170] on input "1 xe wave 30M6-9897" at bounding box center [184, 169] width 66 height 9
click at [455, 286] on span "Thêm ĐH mới" at bounding box center [451, 285] width 24 height 6
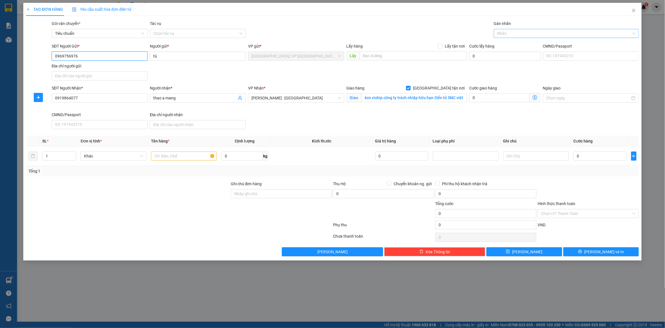
click at [524, 30] on div at bounding box center [563, 33] width 136 height 7
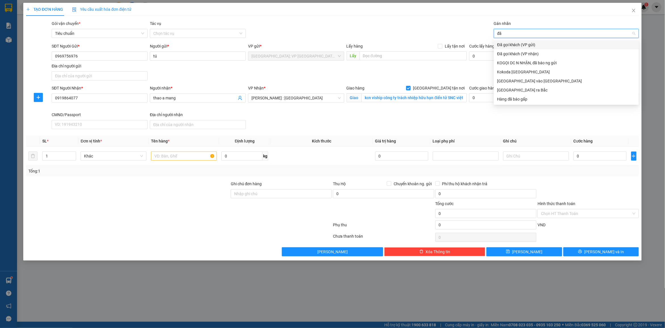
drag, startPoint x: 521, startPoint y: 44, endPoint x: 557, endPoint y: 35, distance: 37.9
click at [521, 44] on div "Đã gọi khách (VP gửi)" at bounding box center [566, 45] width 138 height 6
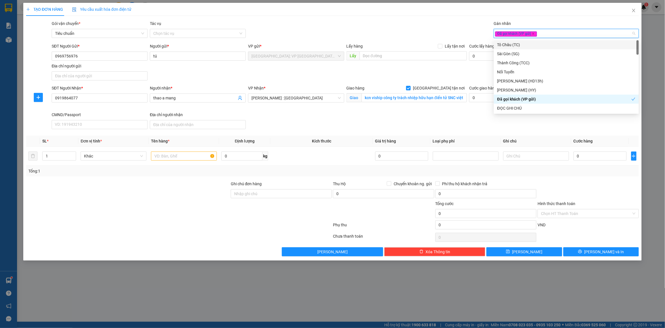
click at [558, 35] on div "Đã gọi khách (VP gửi)" at bounding box center [563, 33] width 136 height 7
click at [111, 57] on input "0969756976" at bounding box center [100, 56] width 96 height 9
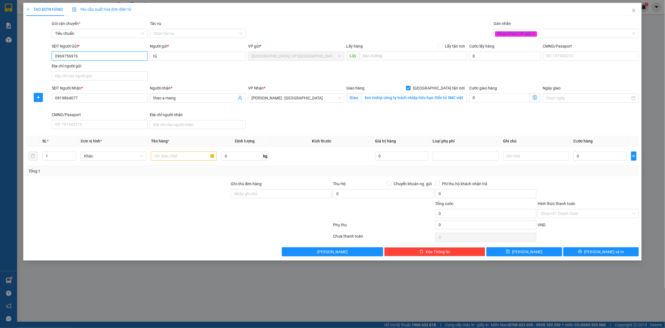
click at [87, 58] on input "0969756976" at bounding box center [100, 56] width 96 height 9
click at [549, 34] on div "Đã gọi khách (VP gửi)" at bounding box center [563, 33] width 136 height 7
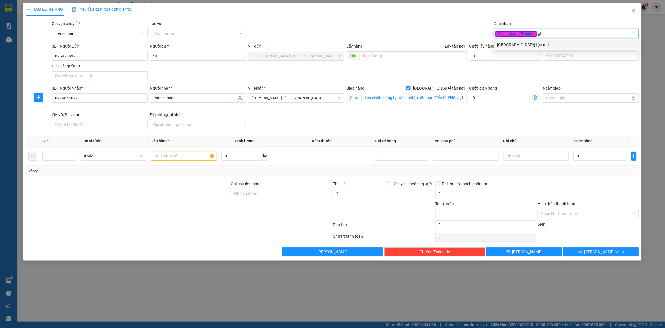
drag, startPoint x: 537, startPoint y: 44, endPoint x: 565, endPoint y: 37, distance: 29.2
click at [538, 44] on div "[GEOGRAPHIC_DATA] tận nơi" at bounding box center [566, 45] width 138 height 6
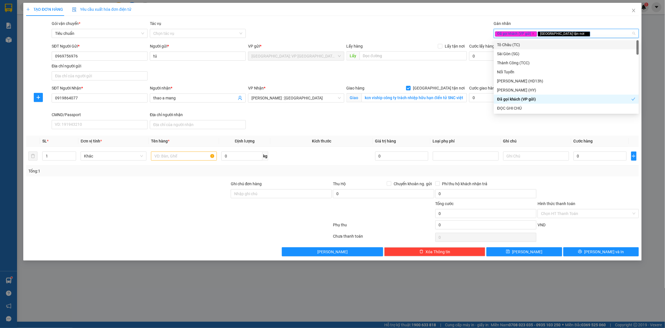
click at [567, 36] on div "Đã gọi khách (VP gửi) [GEOGRAPHIC_DATA] tận nơi" at bounding box center [563, 33] width 136 height 7
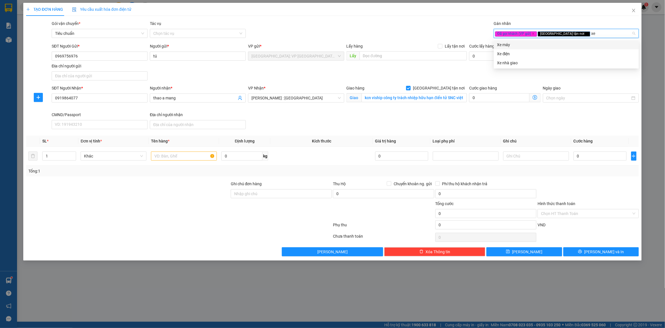
click at [521, 47] on div "Xe máy" at bounding box center [566, 45] width 138 height 6
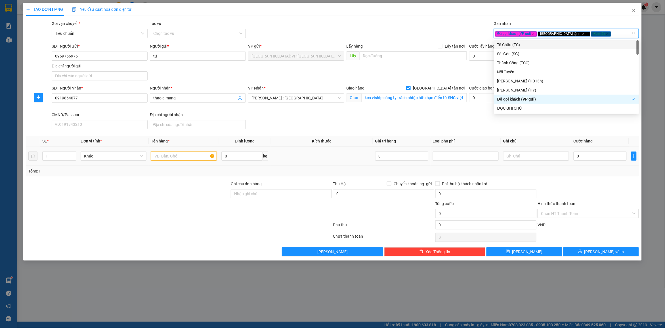
click at [186, 158] on input "text" at bounding box center [184, 156] width 66 height 9
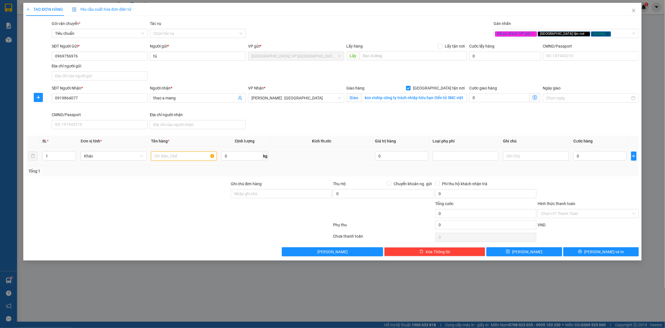
paste input "1 xe wave 30M6-9897"
click at [277, 193] on input "Ghi chú đơn hàng" at bounding box center [281, 193] width 101 height 9
drag, startPoint x: 221, startPoint y: 218, endPoint x: 542, endPoint y: 206, distance: 321.0
click at [222, 218] on div at bounding box center [128, 211] width 205 height 20
click at [410, 184] on span "Chuyển khoản ng. gửi" at bounding box center [412, 184] width 43 height 6
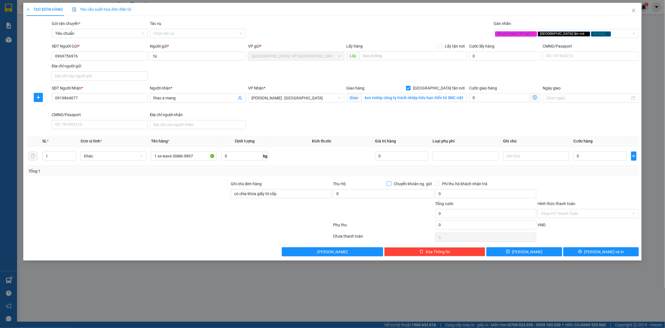
click at [391, 184] on input "Chuyển khoản ng. gửi" at bounding box center [389, 184] width 4 height 4
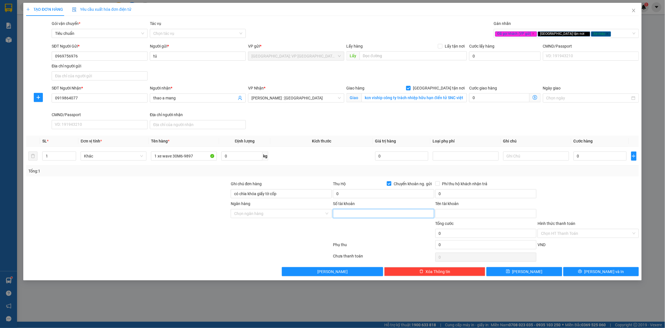
click at [351, 217] on input "Số tài khoản" at bounding box center [383, 213] width 101 height 9
paste input "8855996886"
drag, startPoint x: 449, startPoint y: 218, endPoint x: 447, endPoint y: 210, distance: 7.6
click at [449, 218] on input "Tên tài khoản" at bounding box center [485, 213] width 101 height 9
paste input "[PERSON_NAME]"
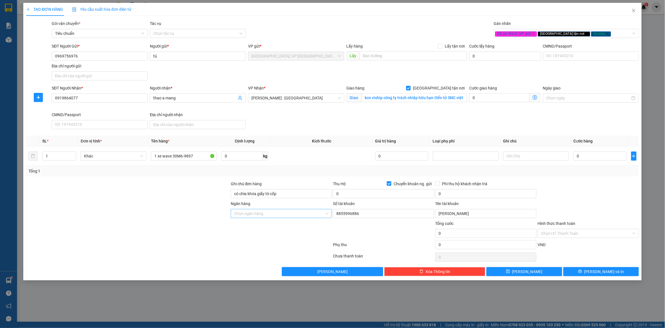
click at [256, 216] on input "Ngân hàng" at bounding box center [279, 214] width 90 height 9
drag, startPoint x: 272, startPoint y: 225, endPoint x: 328, endPoint y: 226, distance: 55.3
click at [273, 226] on div "Techcombank - Ngân hàng TMCP Kỹ thương [GEOGRAPHIC_DATA]" at bounding box center [292, 226] width 117 height 6
click at [379, 192] on input "0" at bounding box center [383, 193] width 101 height 9
paste input "9.660.00"
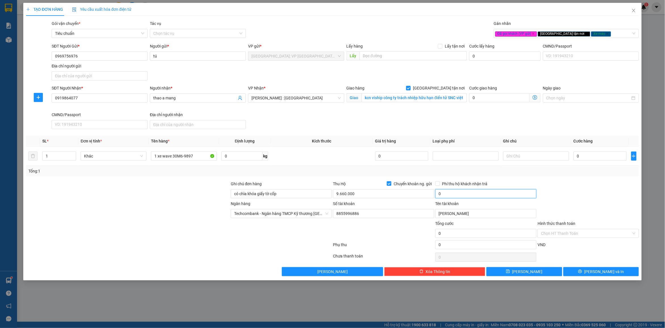
click at [466, 193] on input "0" at bounding box center [485, 193] width 101 height 9
click at [559, 188] on div at bounding box center [588, 191] width 102 height 20
click at [579, 159] on input "0" at bounding box center [599, 156] width 53 height 9
click at [601, 186] on div at bounding box center [588, 191] width 102 height 20
click at [301, 99] on span "[PERSON_NAME] : [GEOGRAPHIC_DATA]" at bounding box center [295, 98] width 89 height 9
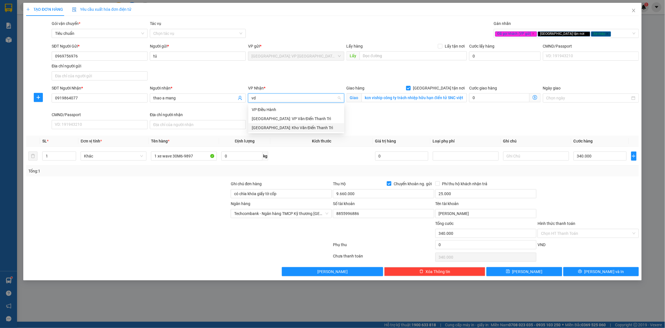
click at [283, 130] on div "[GEOGRAPHIC_DATA]: Kho Văn Điển Thanh Trì" at bounding box center [296, 128] width 89 height 6
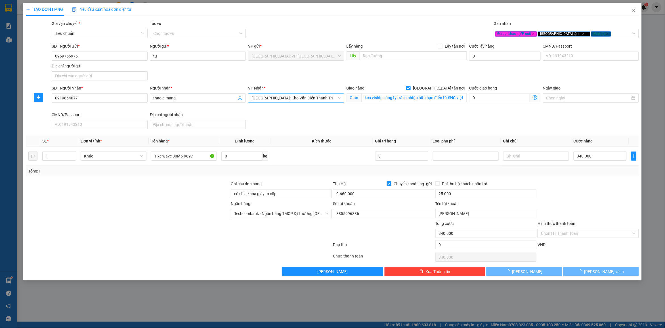
click at [431, 124] on div "SĐT Người Nhận * 0919864077 Người nhận * thao a mang VP Nhận * [GEOGRAPHIC_DATA…" at bounding box center [344, 108] width 589 height 47
click at [588, 271] on button "[PERSON_NAME] và In" at bounding box center [600, 272] width 75 height 9
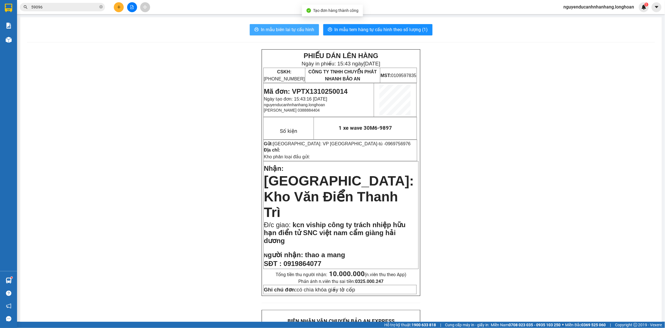
click at [290, 31] on span "In mẫu biên lai tự cấu hình" at bounding box center [287, 29] width 53 height 7
click at [373, 34] on button "In mẫu tem hàng tự cấu hình theo số lượng (1)" at bounding box center [377, 29] width 109 height 11
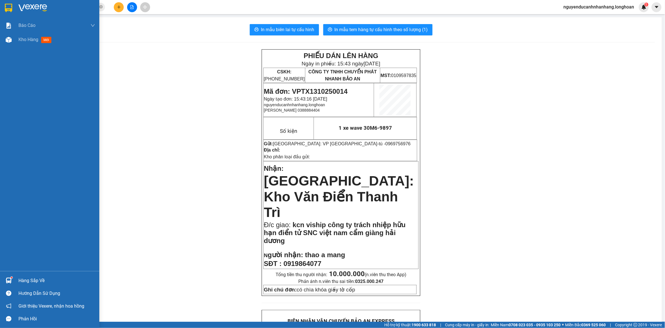
click at [14, 8] on div at bounding box center [49, 9] width 99 height 18
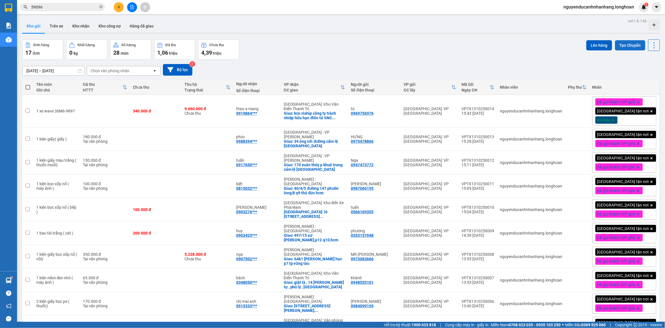
click at [616, 47] on button "Tạo Chuyến" at bounding box center [630, 45] width 30 height 10
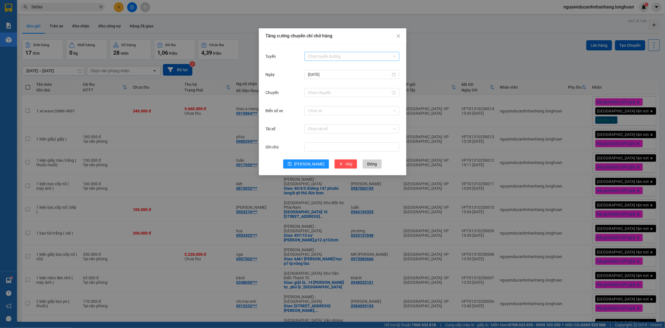
click at [322, 58] on input "Tuyến" at bounding box center [350, 56] width 84 height 9
click at [327, 283] on div "VP [PERSON_NAME]" at bounding box center [352, 286] width 88 height 6
click at [323, 91] on input "Chuyến" at bounding box center [349, 93] width 83 height 6
click at [311, 219] on div "15" at bounding box center [313, 223] width 16 height 8
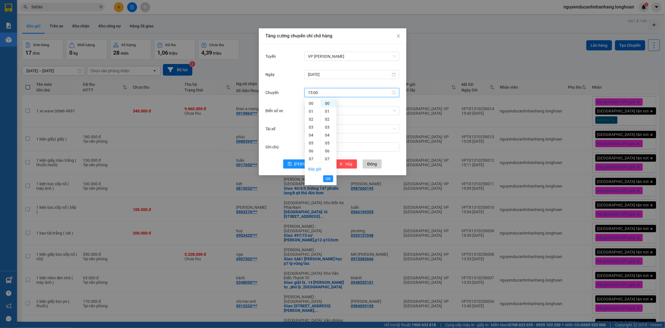
click at [329, 179] on span "OK" at bounding box center [327, 179] width 5 height 6
click at [330, 113] on input "Biển số xe" at bounding box center [350, 111] width 84 height 9
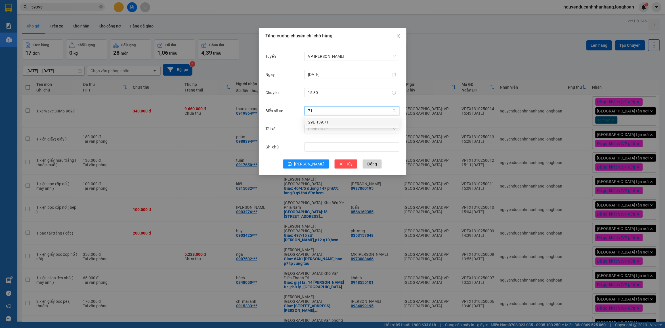
click at [324, 124] on div "29E-139.71" at bounding box center [352, 122] width 88 height 6
click at [322, 130] on input "Tài xế" at bounding box center [350, 129] width 84 height 9
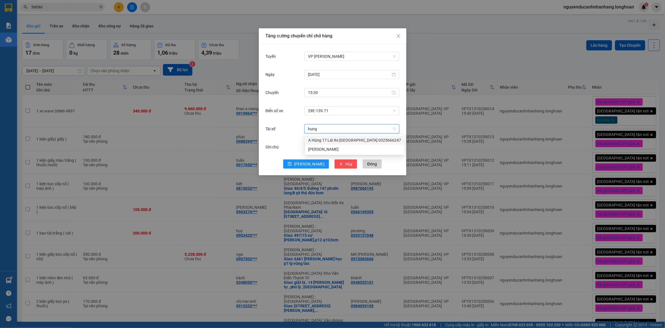
click at [325, 137] on div "A Hùng 17 Lái Xe [GEOGRAPHIC_DATA] 0325666247" at bounding box center [354, 140] width 93 height 6
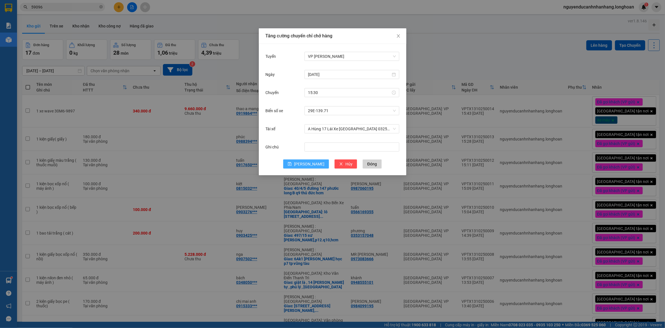
click at [316, 164] on button "[PERSON_NAME]" at bounding box center [306, 164] width 46 height 9
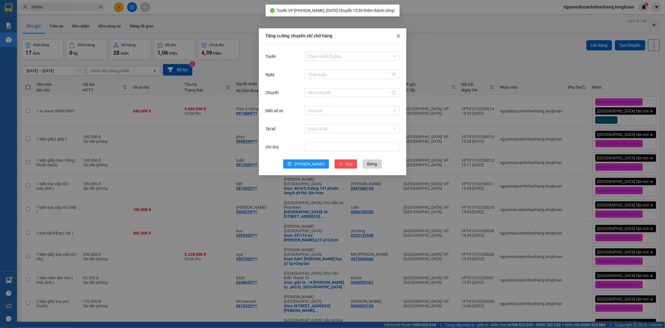
click at [399, 37] on icon "close" at bounding box center [398, 36] width 5 height 5
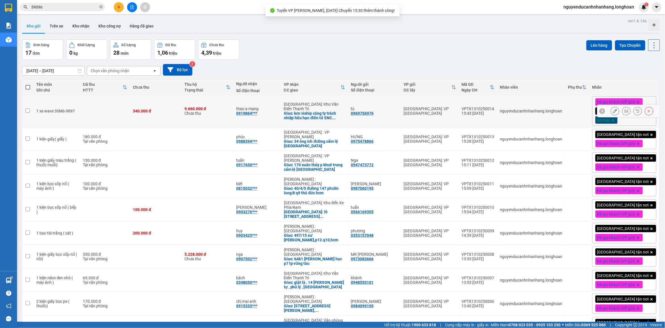
click at [153, 115] on td "340.000 đ" at bounding box center [156, 111] width 52 height 33
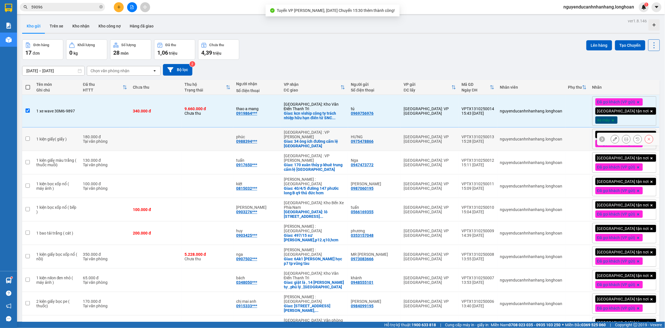
drag, startPoint x: 121, startPoint y: 141, endPoint x: 104, endPoint y: 168, distance: 31.6
click at [121, 148] on td "180.000 đ Tại văn phòng" at bounding box center [105, 140] width 50 height 24
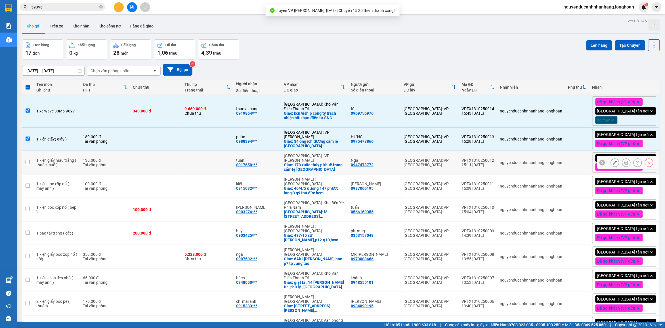
click at [96, 167] on div "Tại văn phòng" at bounding box center [105, 165] width 44 height 5
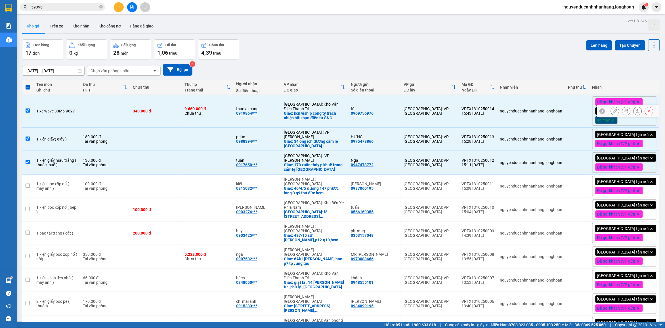
click at [70, 116] on td "1 xe wave 30M6-9897" at bounding box center [56, 111] width 47 height 33
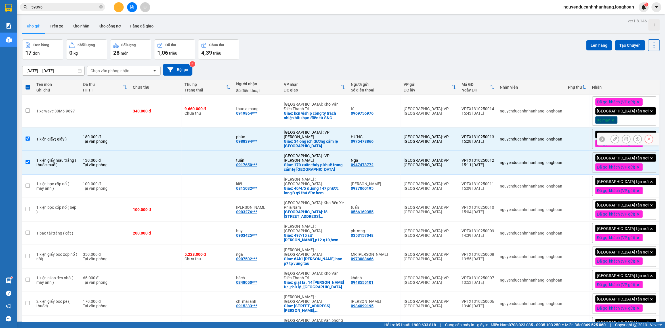
click at [77, 143] on td "1 kiện giấy( giấy )" at bounding box center [56, 140] width 47 height 24
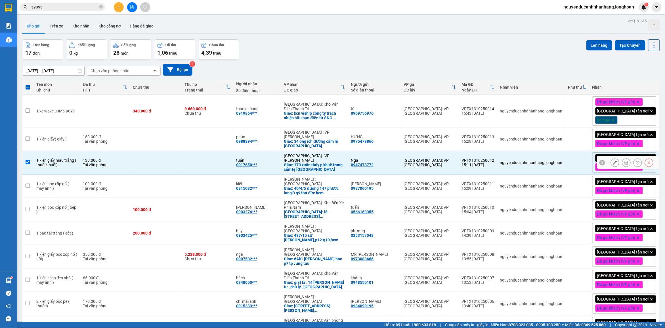
drag, startPoint x: 72, startPoint y: 160, endPoint x: 94, endPoint y: 123, distance: 42.4
click at [72, 159] on div "1 kiện giấy màu trắng ( thuốc muỗi)" at bounding box center [56, 162] width 41 height 9
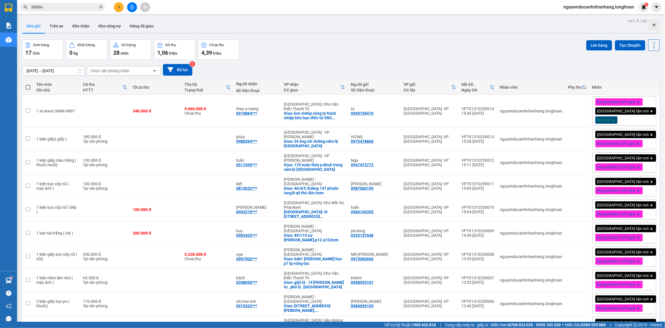
drag, startPoint x: 81, startPoint y: 283, endPoint x: 74, endPoint y: 265, distance: 19.4
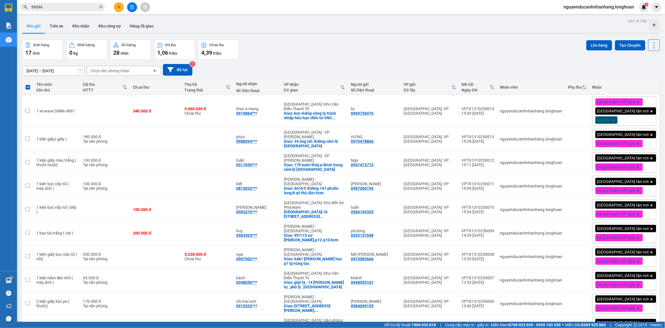
drag, startPoint x: 80, startPoint y: 124, endPoint x: 88, endPoint y: 104, distance: 21.4
drag, startPoint x: 88, startPoint y: 104, endPoint x: 98, endPoint y: 111, distance: 12.3
click at [88, 328] on div "Tại văn phòng" at bounding box center [105, 330] width 44 height 5
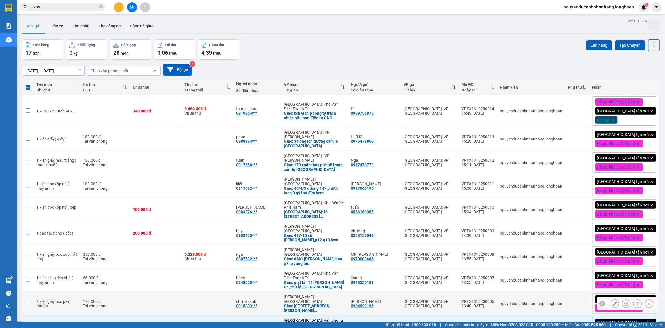
drag, startPoint x: 70, startPoint y: 218, endPoint x: 69, endPoint y: 208, distance: 9.7
click at [70, 300] on div "2 kiện giấy bọc pe ( thuốc)" at bounding box center [56, 304] width 41 height 9
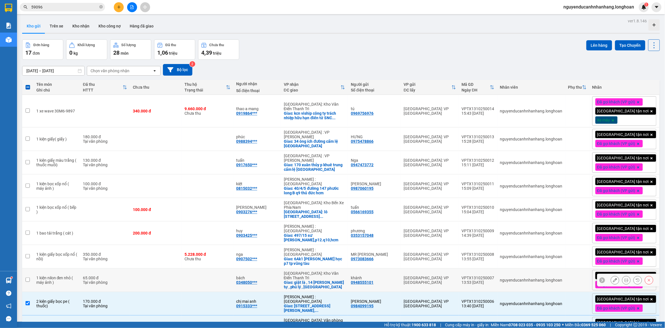
drag, startPoint x: 69, startPoint y: 200, endPoint x: 91, endPoint y: 165, distance: 41.4
click at [69, 276] on div "1 kiện nilon đen nhỏ ( máy ảnh )" at bounding box center [56, 280] width 41 height 9
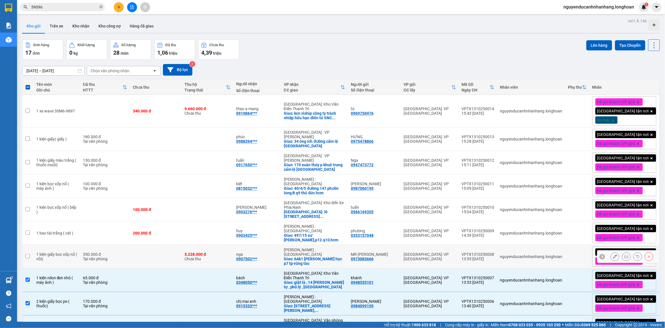
drag, startPoint x: 91, startPoint y: 165, endPoint x: 92, endPoint y: 157, distance: 8.0
click at [91, 245] on td "350.000 đ Tại văn phòng" at bounding box center [105, 257] width 50 height 24
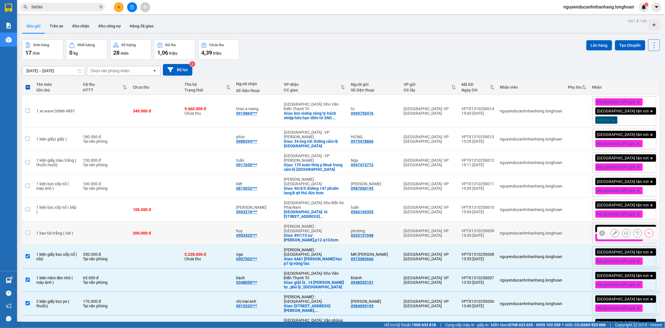
drag, startPoint x: 94, startPoint y: 144, endPoint x: 95, endPoint y: 128, distance: 15.3
click at [94, 222] on td at bounding box center [105, 234] width 50 height 24
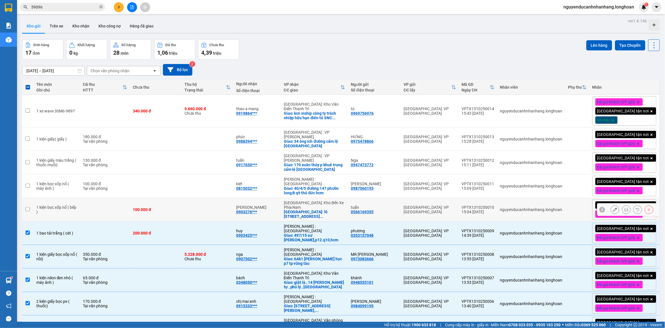
drag, startPoint x: 94, startPoint y: 128, endPoint x: 95, endPoint y: 108, distance: 19.6
click at [94, 198] on td at bounding box center [105, 210] width 50 height 24
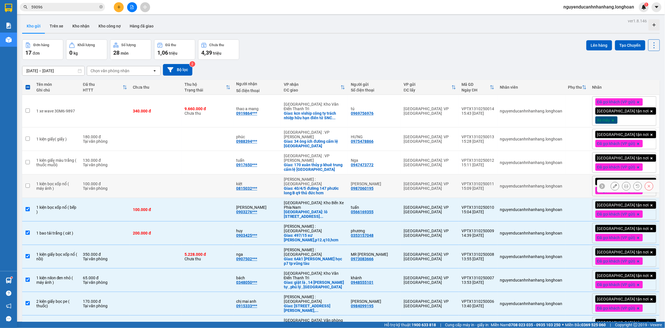
drag, startPoint x: 95, startPoint y: 106, endPoint x: 93, endPoint y: 87, distance: 18.6
click at [95, 186] on div "Tại văn phòng" at bounding box center [105, 188] width 44 height 5
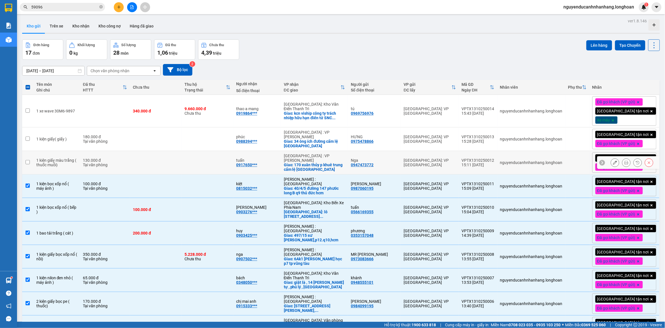
drag, startPoint x: 92, startPoint y: 84, endPoint x: 100, endPoint y: 49, distance: 35.8
click at [92, 151] on td "130.000 đ Tại văn phòng" at bounding box center [105, 163] width 50 height 24
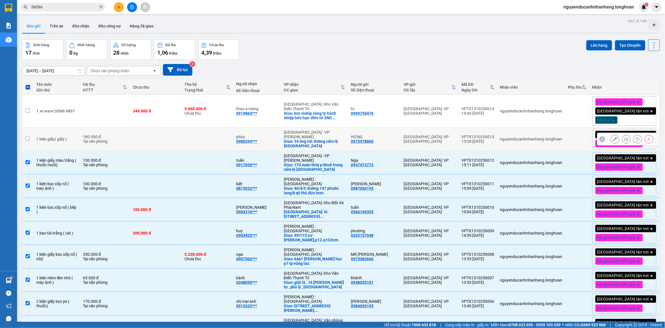
click at [100, 135] on div "180.000 đ" at bounding box center [105, 137] width 44 height 5
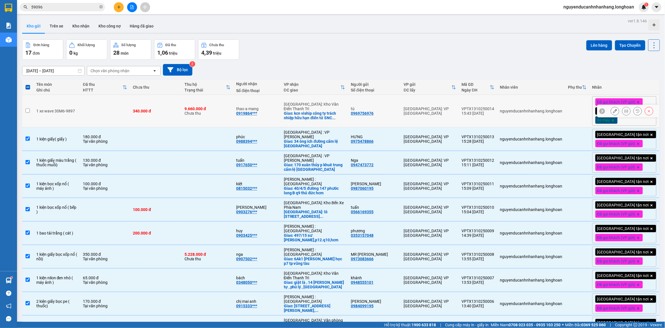
click at [77, 109] on div "1 xe wave 30M6-9897" at bounding box center [56, 111] width 41 height 5
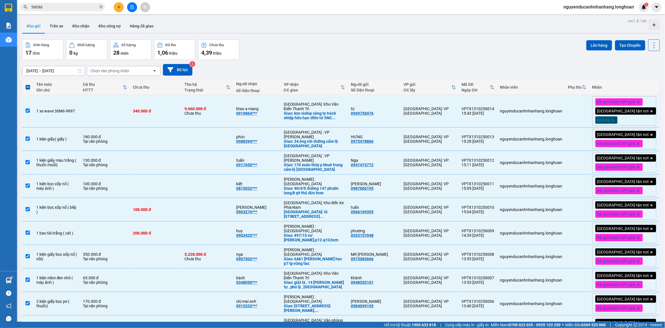
click at [597, 45] on button "Lên hàng" at bounding box center [599, 45] width 26 height 10
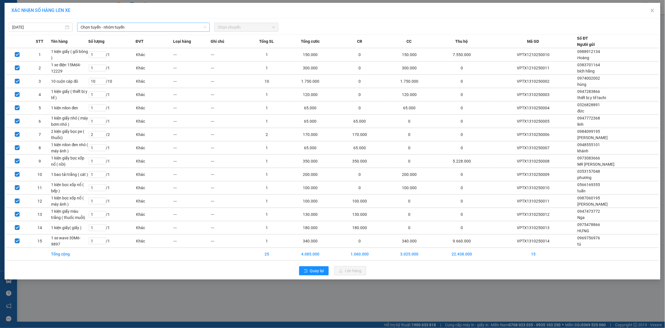
click at [149, 26] on span "Chọn tuyến - nhóm tuyến" at bounding box center [144, 27] width 126 height 9
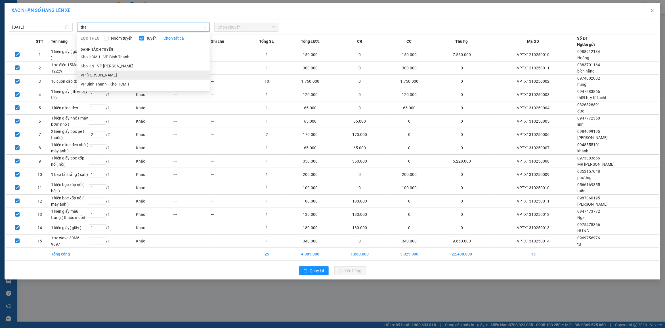
click at [108, 73] on li "VP [PERSON_NAME]" at bounding box center [143, 75] width 132 height 9
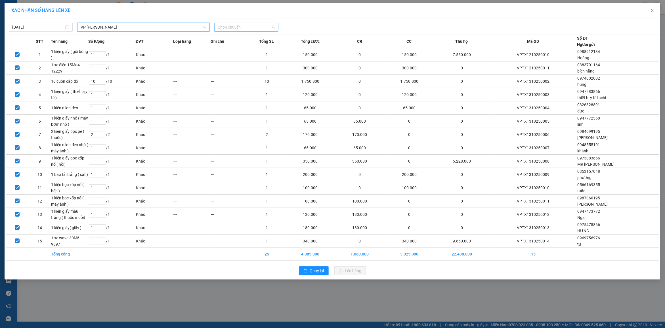
click at [238, 29] on span "Chọn chuyến" at bounding box center [246, 27] width 57 height 9
click at [239, 50] on div "15:30 (TC) - 29E-139.71" at bounding box center [240, 48] width 44 height 6
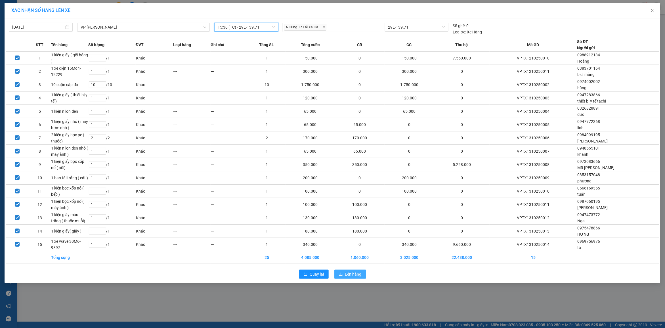
click at [353, 276] on span "Lên hàng" at bounding box center [353, 274] width 16 height 6
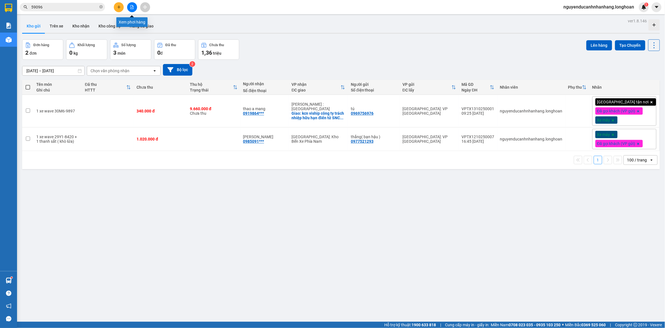
click at [132, 5] on button at bounding box center [132, 7] width 10 height 10
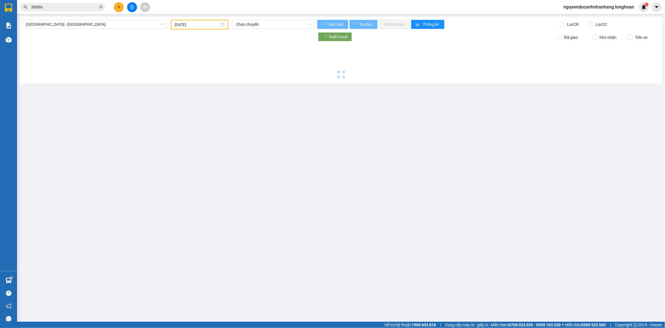
type input "[DATE]"
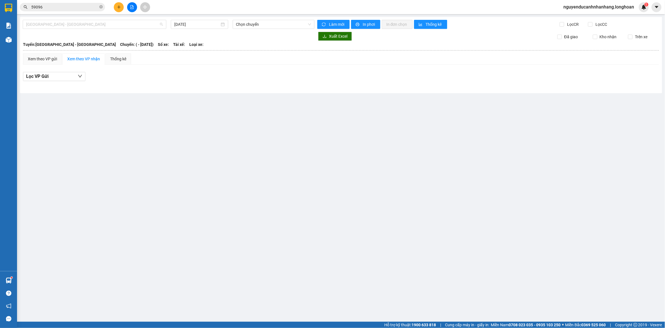
drag, startPoint x: 131, startPoint y: 25, endPoint x: 88, endPoint y: 45, distance: 47.8
click at [131, 25] on span "[GEOGRAPHIC_DATA] - [GEOGRAPHIC_DATA]" at bounding box center [94, 24] width 137 height 9
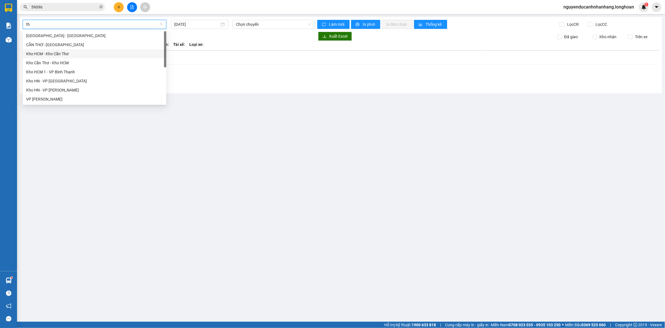
type input "tha"
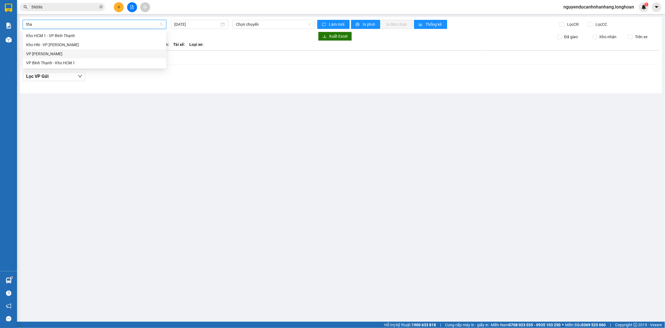
click at [60, 56] on div "VP [PERSON_NAME]" at bounding box center [94, 54] width 137 height 6
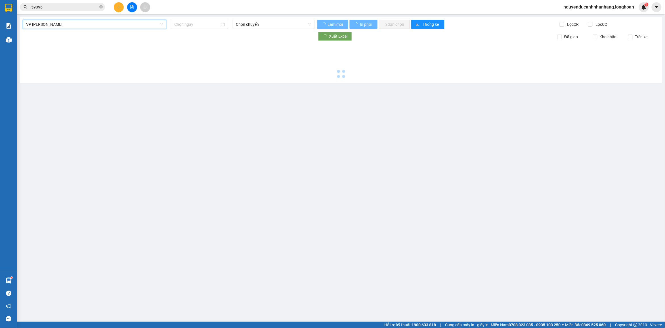
type input "[DATE]"
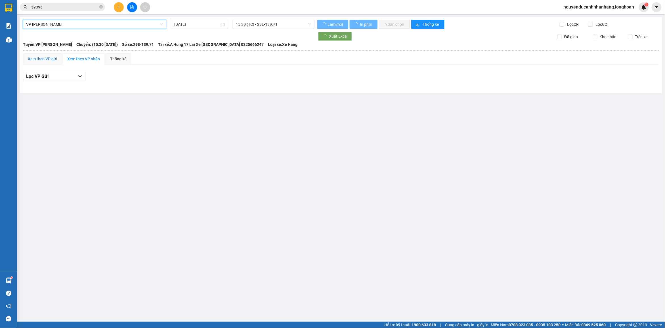
click at [50, 61] on div "Xem theo VP gửi" at bounding box center [42, 59] width 29 height 6
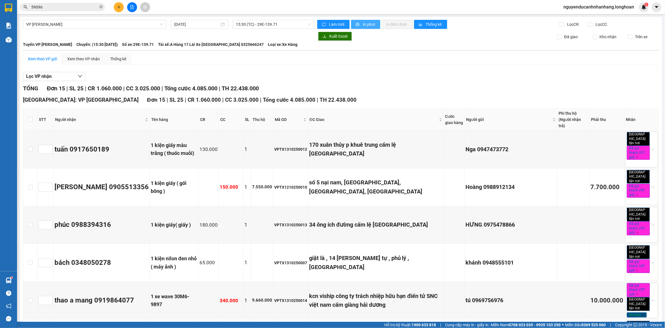
click at [359, 26] on button "In phơi" at bounding box center [365, 24] width 29 height 9
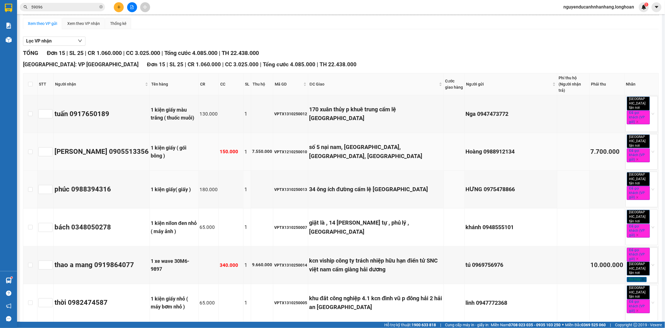
scroll to position [355, 0]
